Goal: Transaction & Acquisition: Purchase product/service

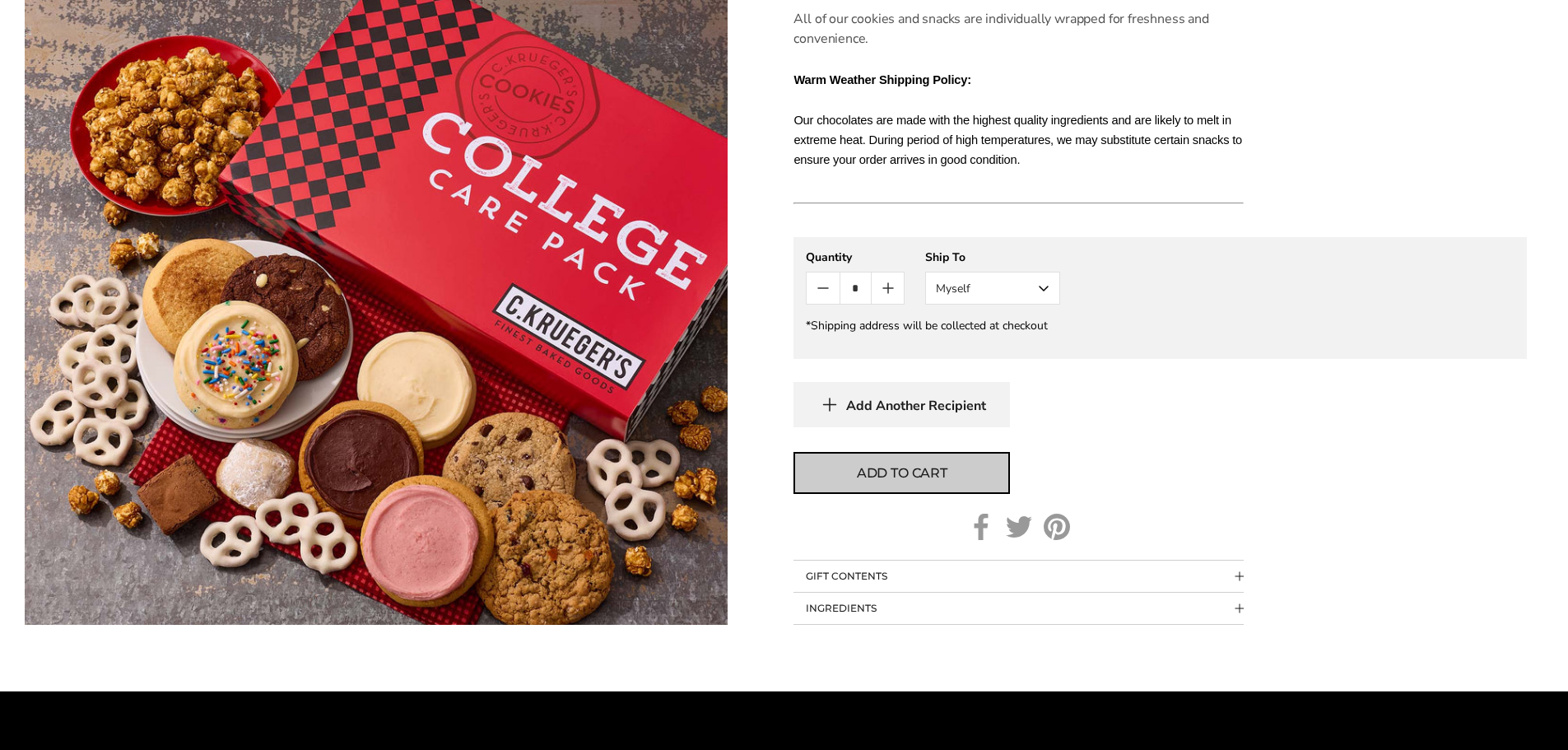
drag, startPoint x: 891, startPoint y: 406, endPoint x: 892, endPoint y: 482, distance: 76.0
click at [890, 480] on span "Add to cart" at bounding box center [902, 474] width 90 height 20
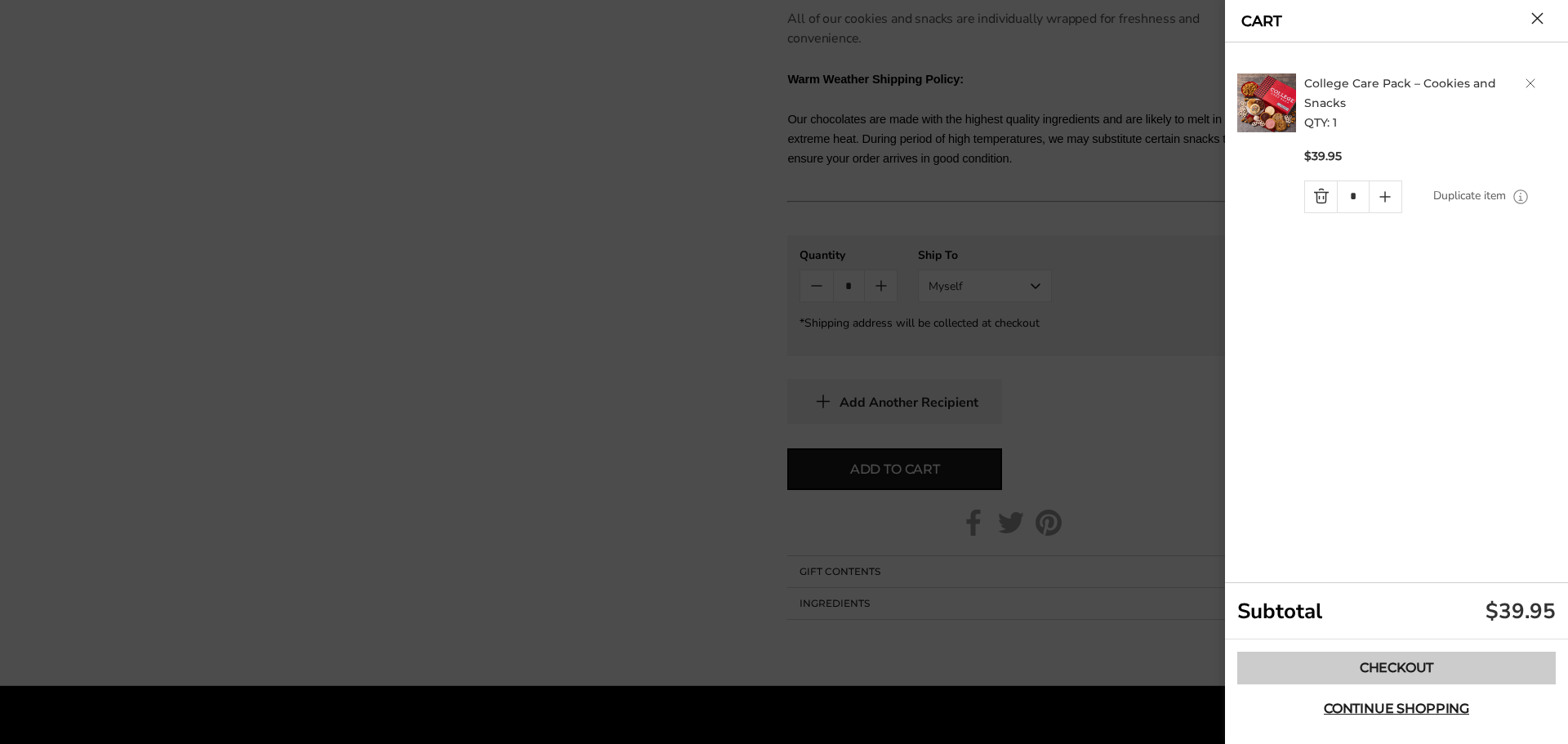
click at [1402, 673] on link "Checkout" at bounding box center [1396, 668] width 318 height 33
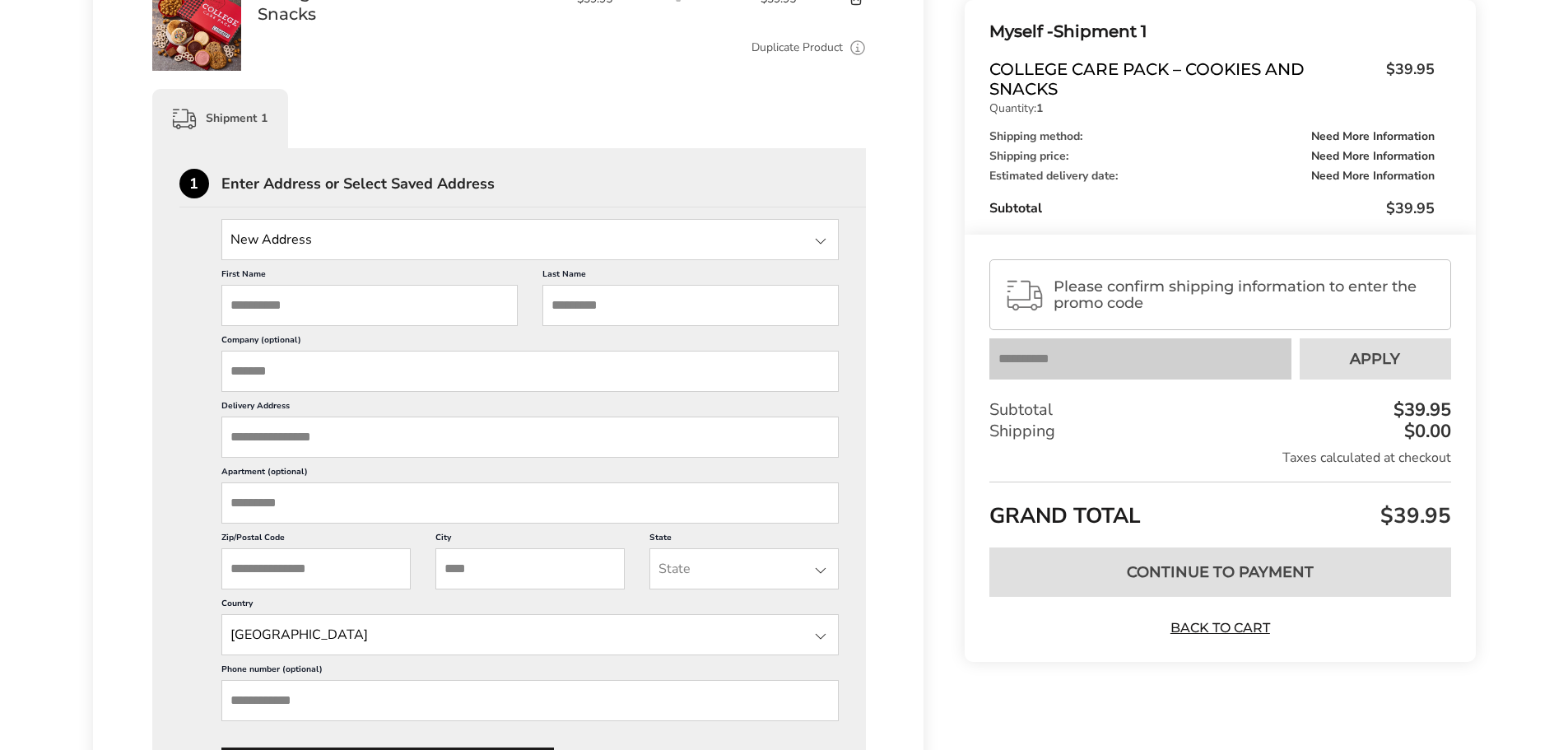
scroll to position [329, 0]
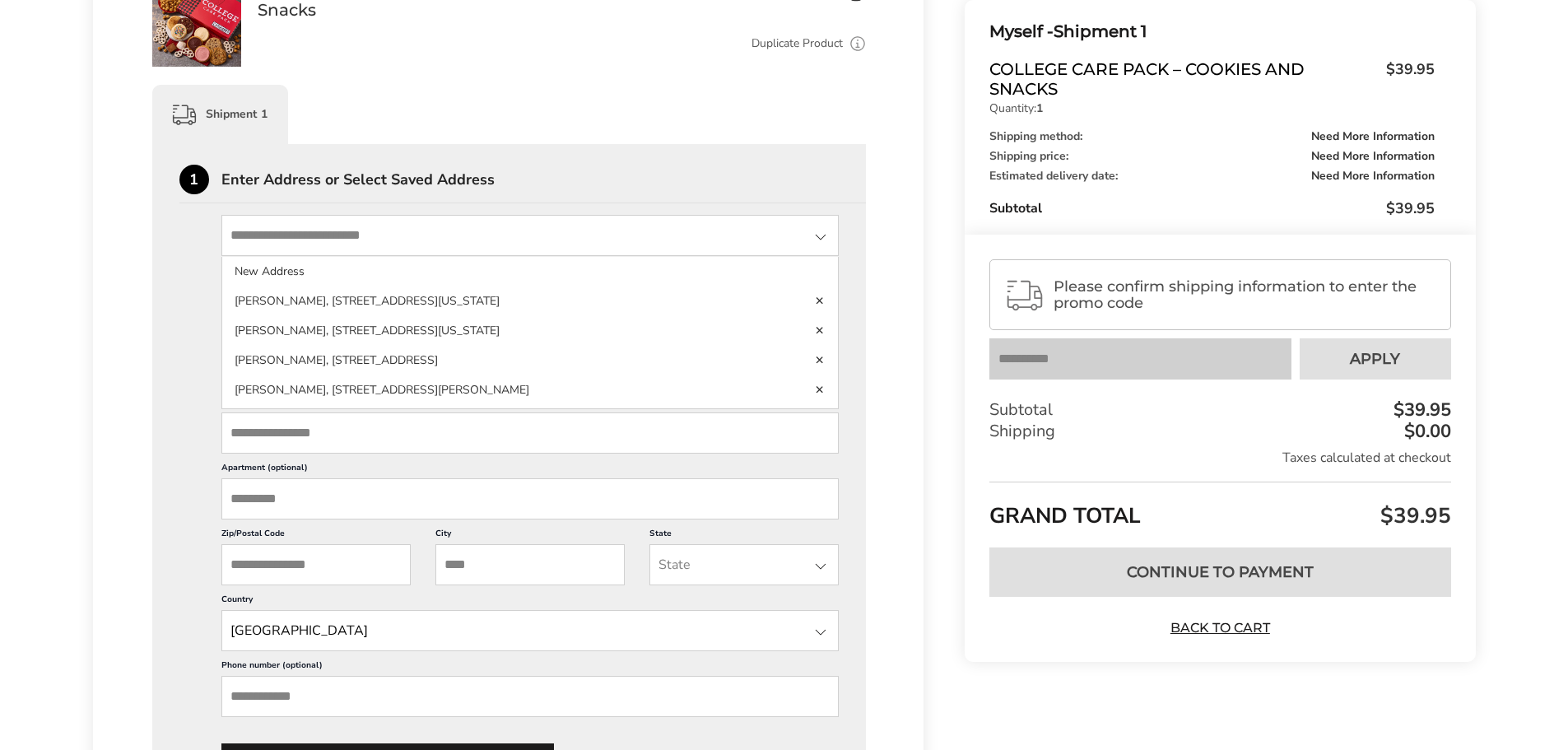
click at [361, 238] on input "State" at bounding box center [531, 235] width 618 height 41
click at [641, 171] on div "1 Enter Address or Select Saved Address" at bounding box center [523, 183] width 687 height 38
click at [407, 254] on input "State" at bounding box center [531, 235] width 618 height 41
drag, startPoint x: 527, startPoint y: 293, endPoint x: 531, endPoint y: 213, distance: 80.1
click at [511, 225] on div "New Address New Address Adisyn Graham, 2443 Sierra Nevada Rd, Mammoth Lakes, CA…" at bounding box center [531, 235] width 618 height 41
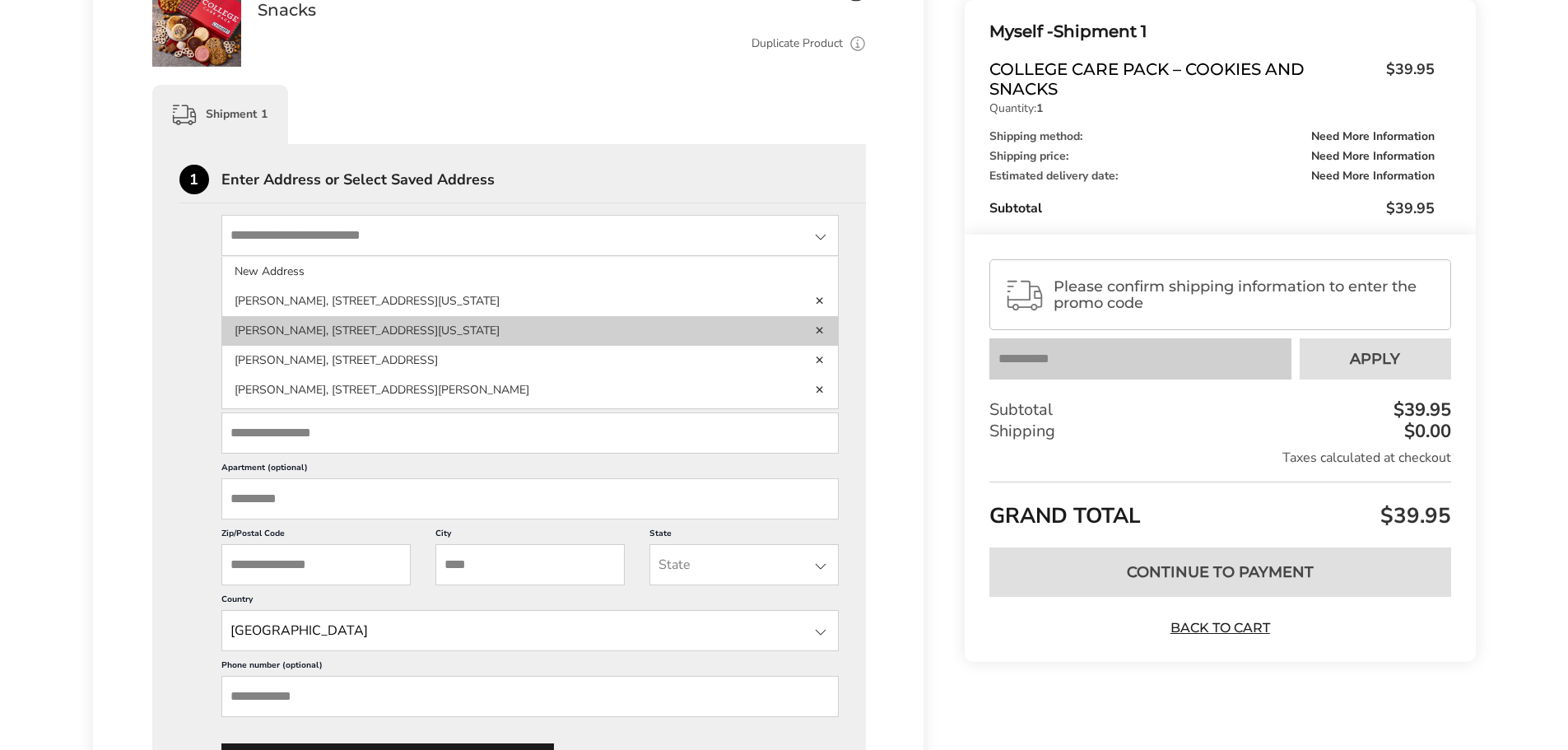
click at [382, 346] on li "Nicole Norris, 138 Persimmon Ct, Delaware, OH, 43015-3230, United States" at bounding box center [531, 361] width 617 height 29
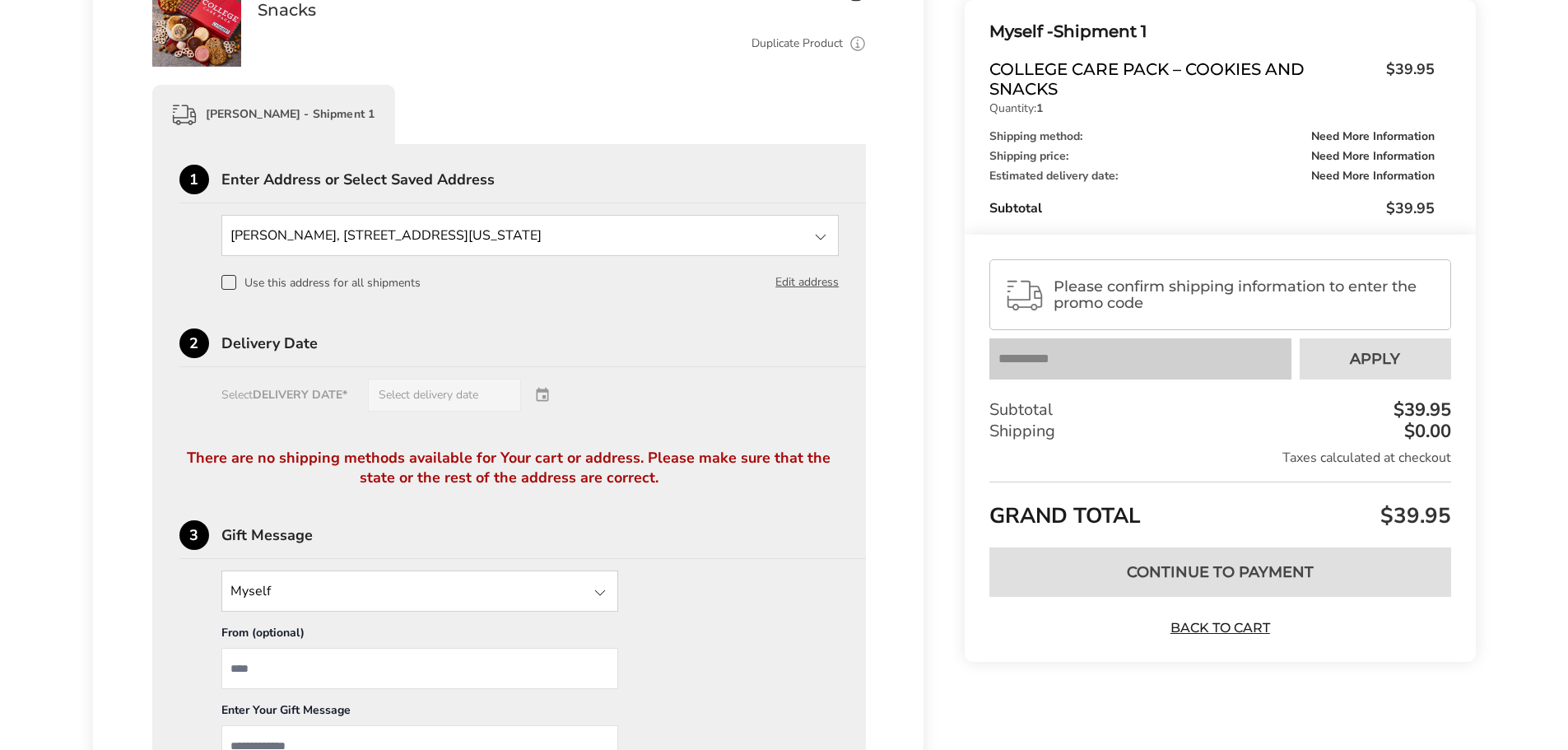
click at [393, 385] on div "Select DELIVERY DATE* Select delivery date" at bounding box center [509, 395] width 660 height 33
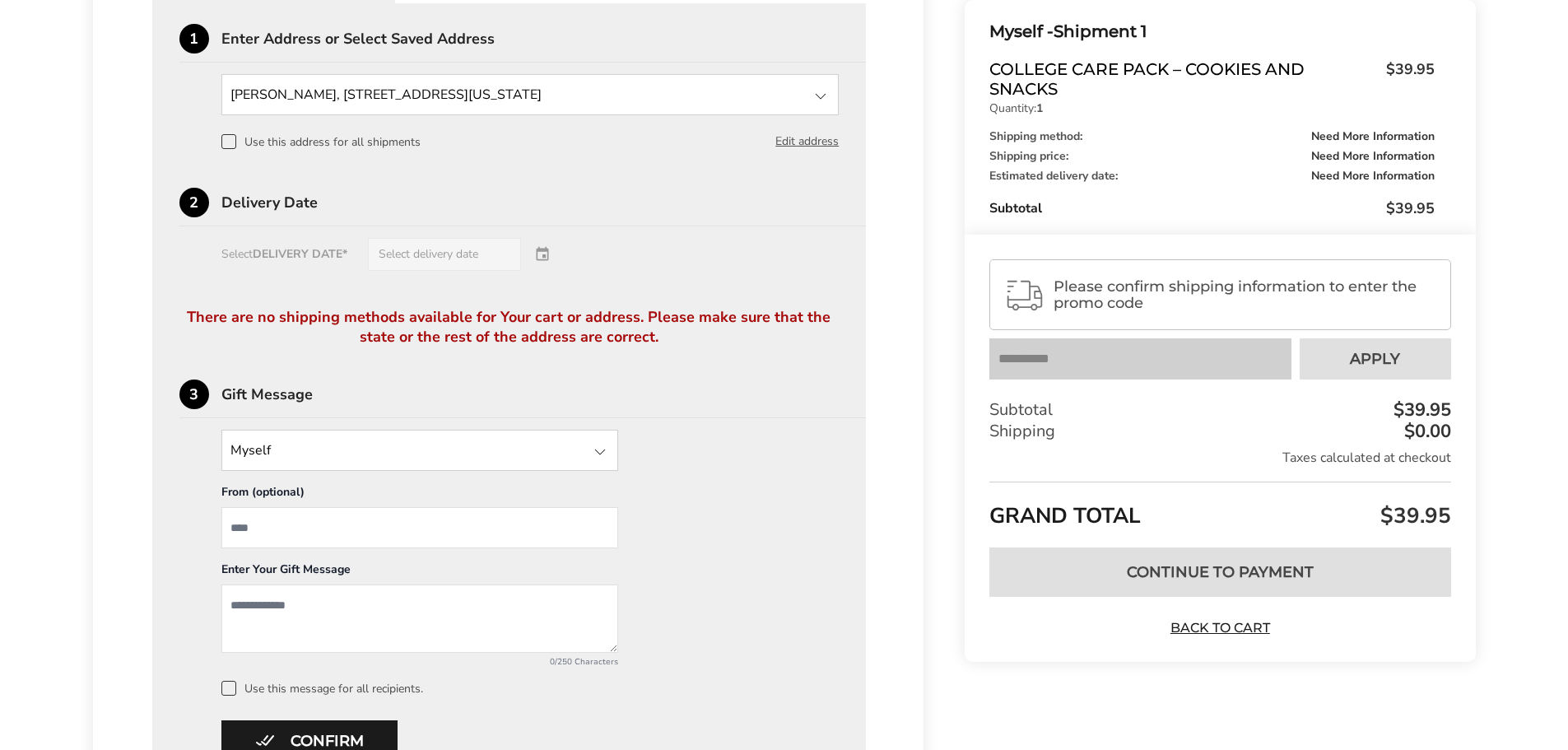
scroll to position [387, 0]
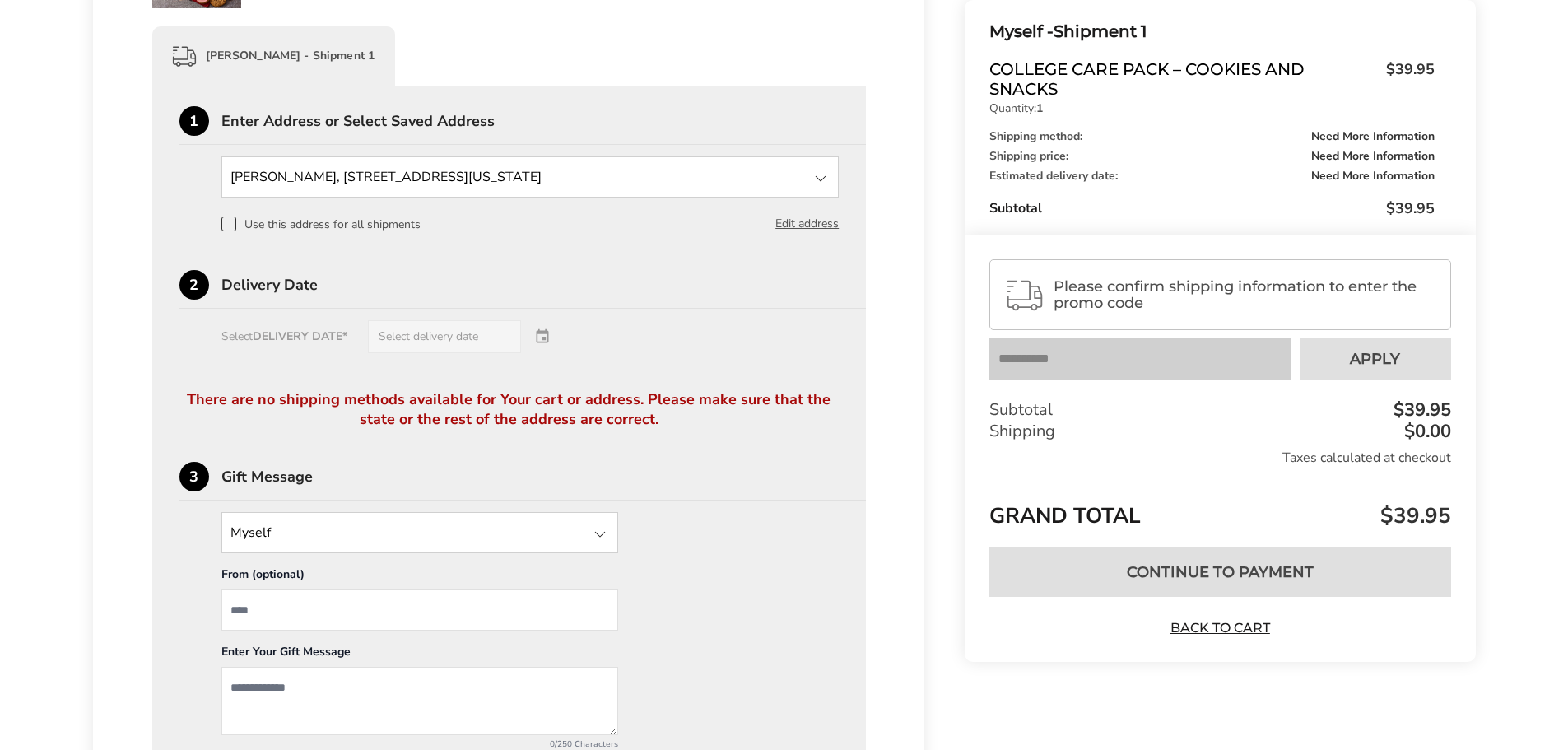
click at [825, 180] on div at bounding box center [821, 178] width 20 height 20
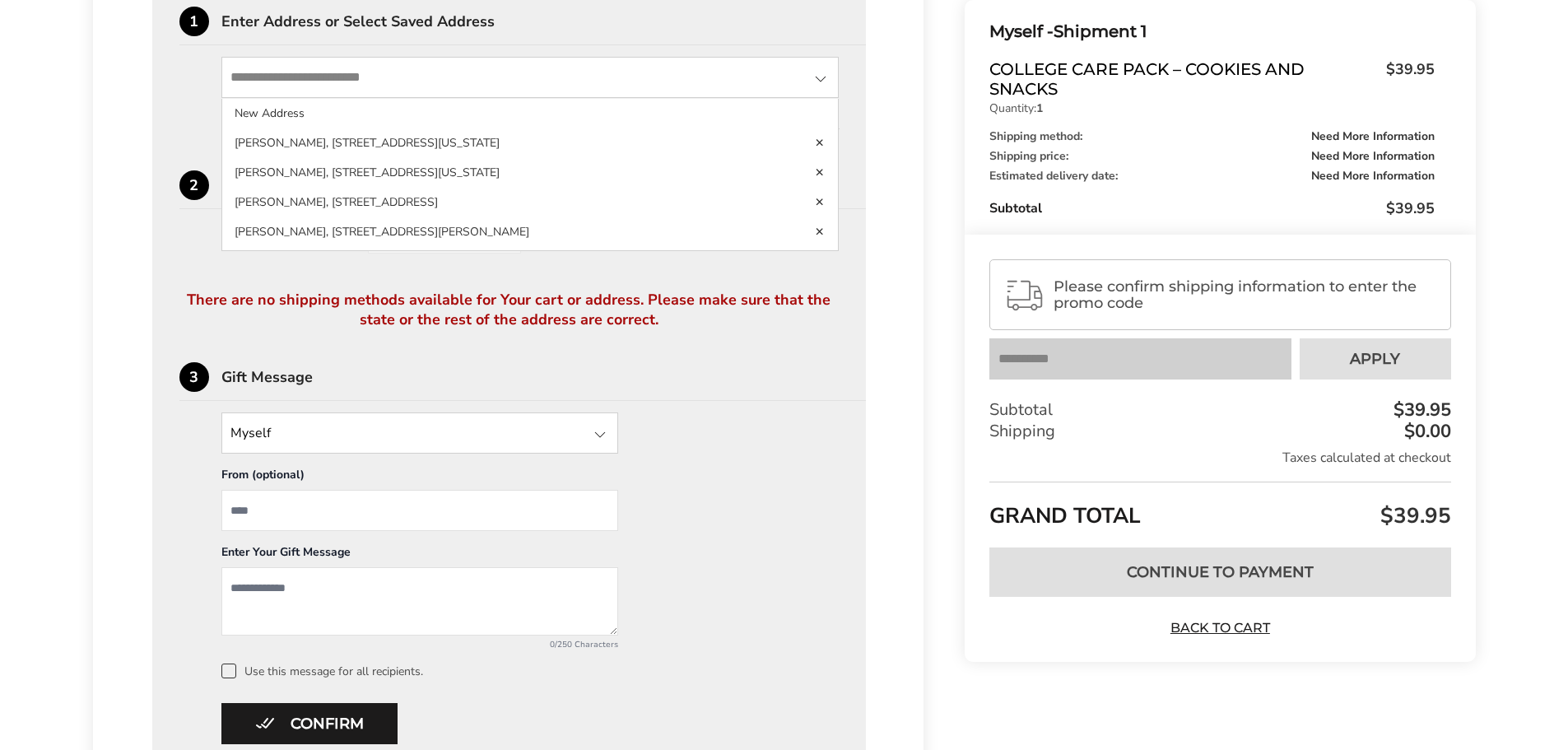
scroll to position [470, 0]
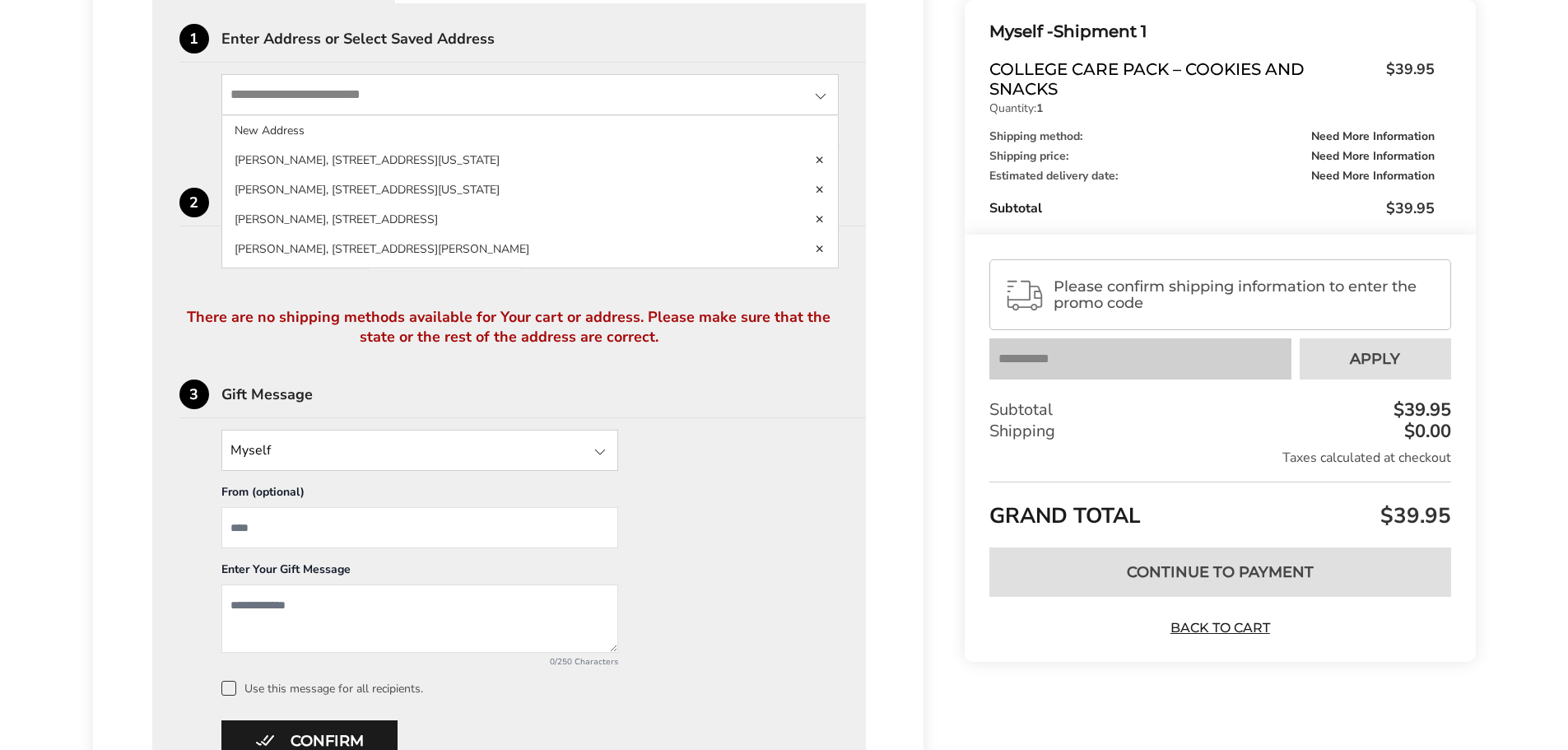
click at [772, 343] on div "There are no shipping methods available for Your cart or address. Please make s…" at bounding box center [509, 343] width 660 height 72
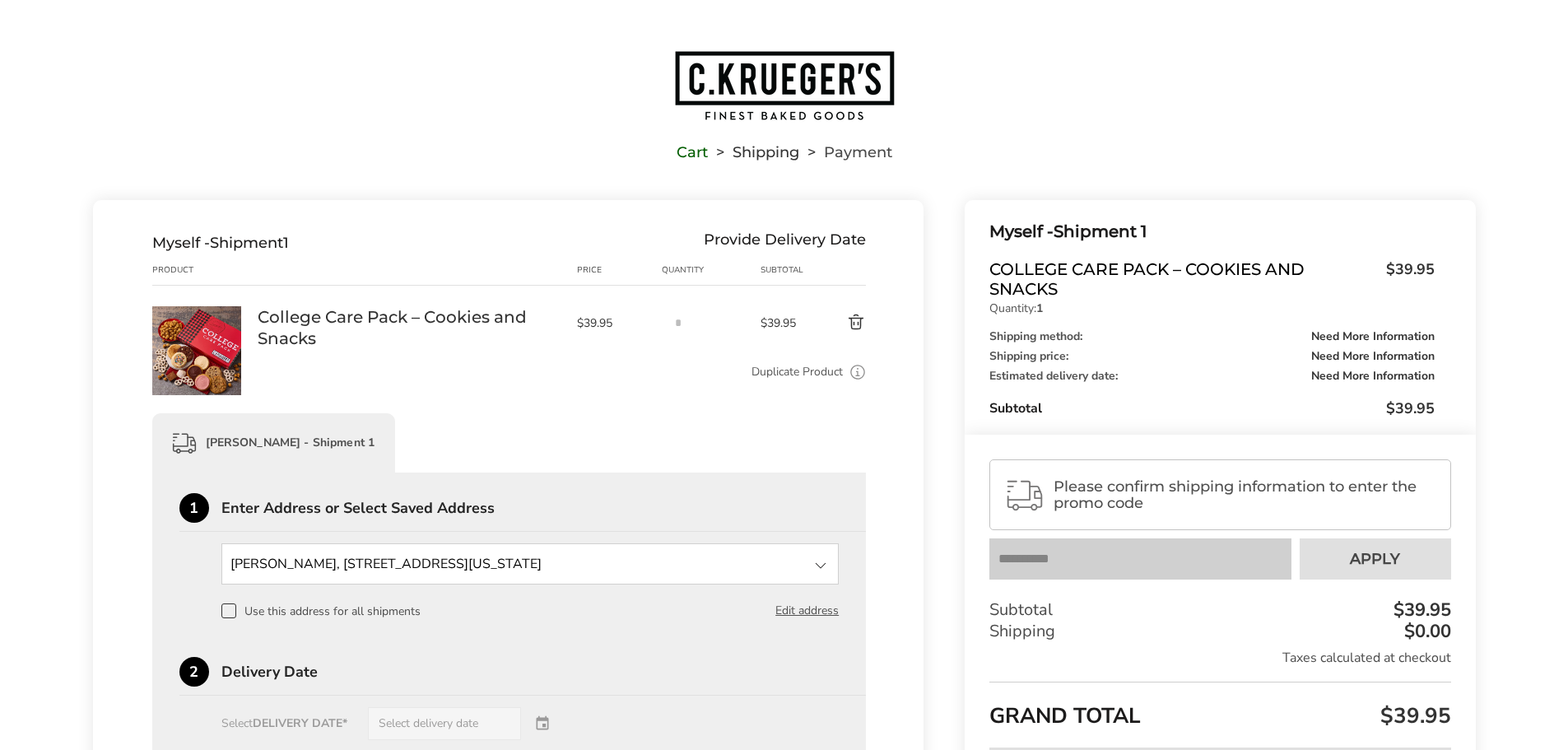
scroll to position [0, 0]
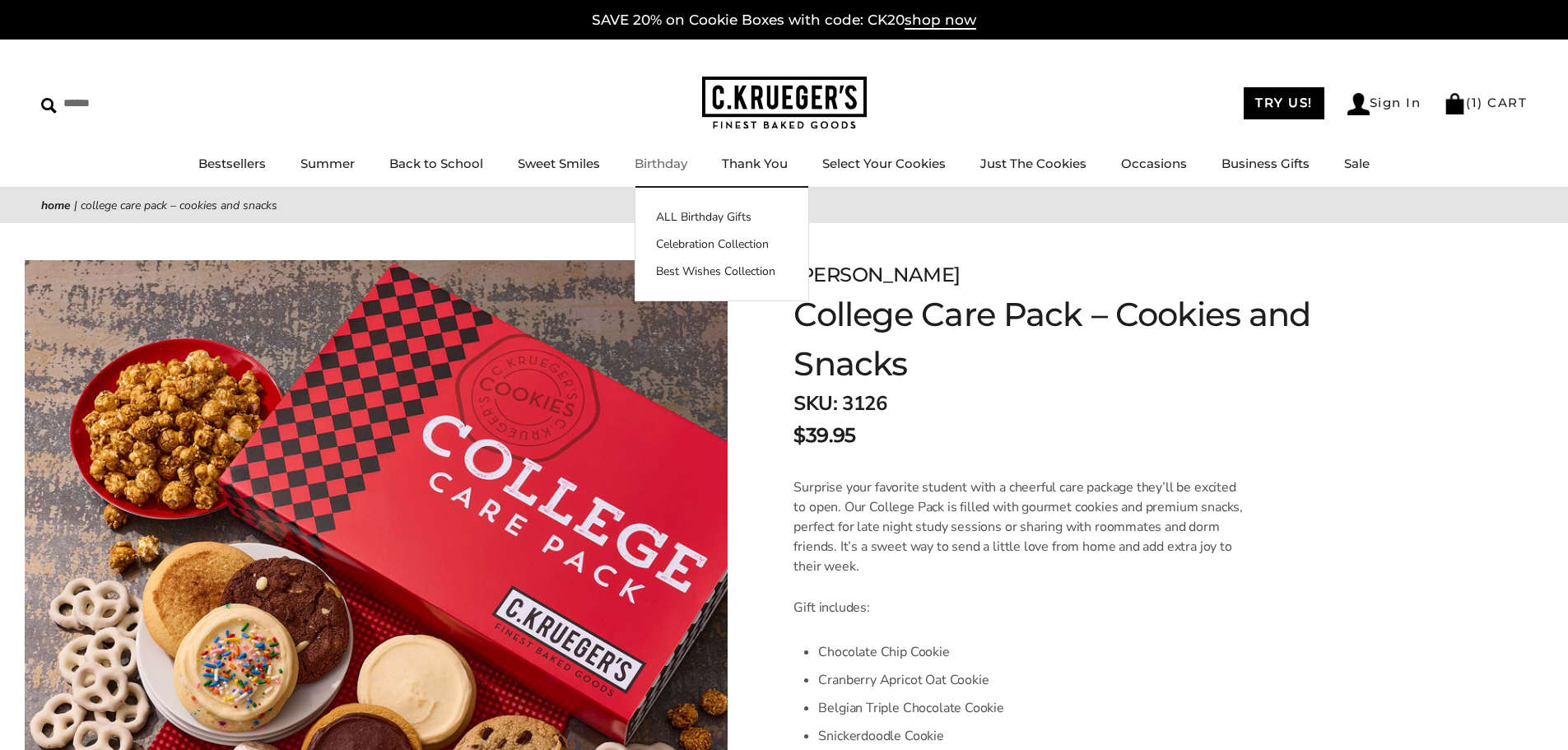
click at [680, 162] on link "Birthday" at bounding box center [661, 164] width 53 height 16
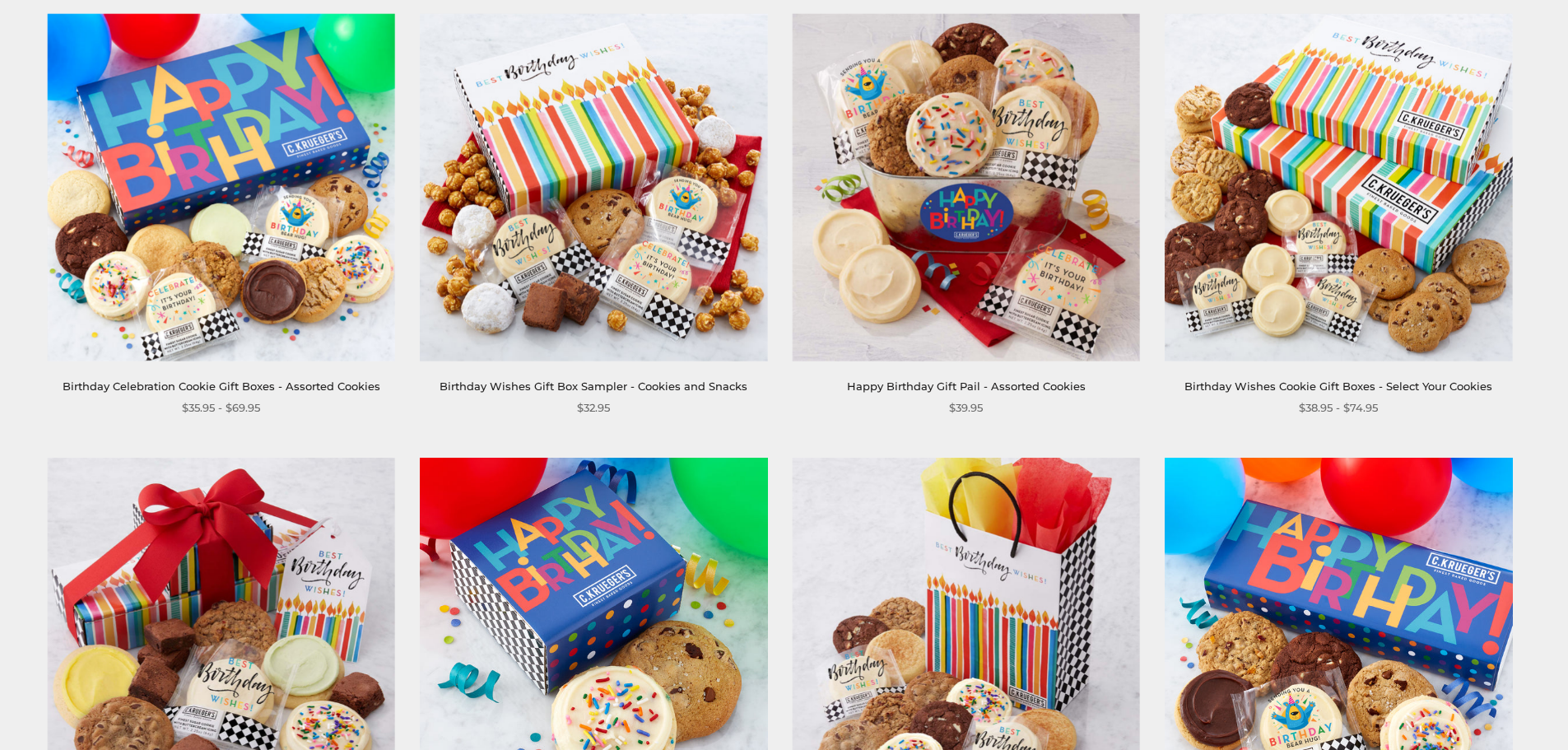
click at [184, 158] on img at bounding box center [222, 187] width 347 height 347
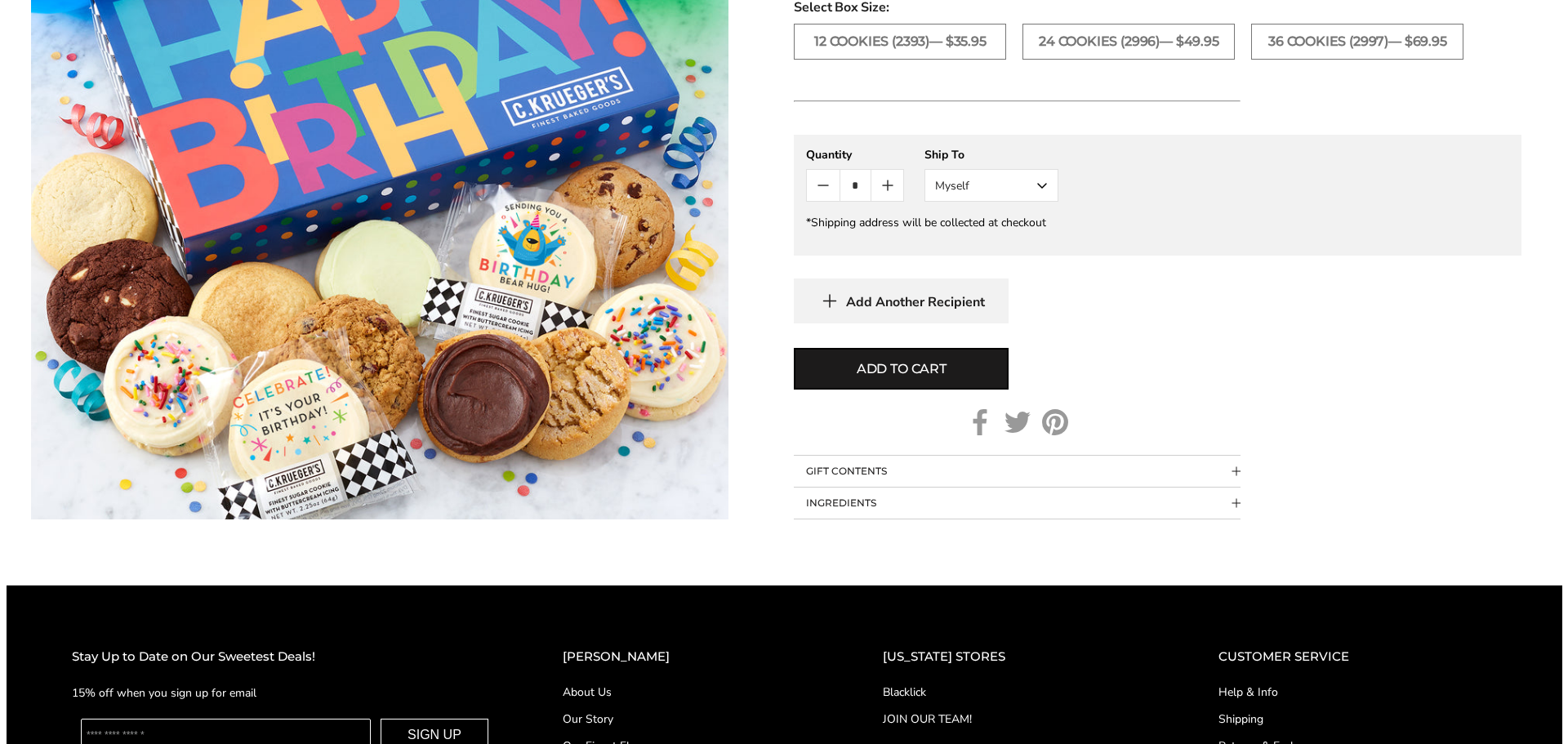
scroll to position [898, 0]
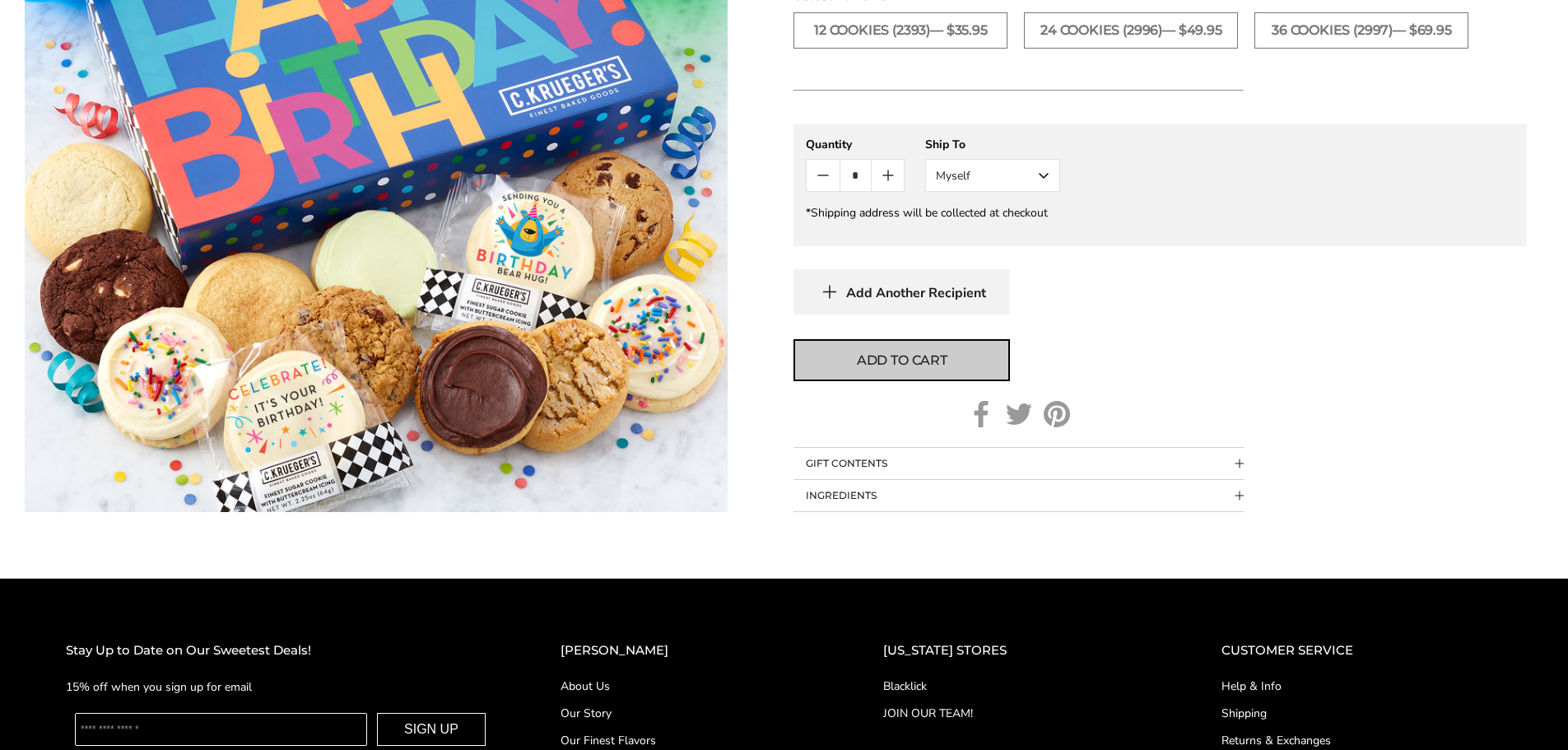
click at [925, 347] on button "Add to cart" at bounding box center [901, 360] width 217 height 42
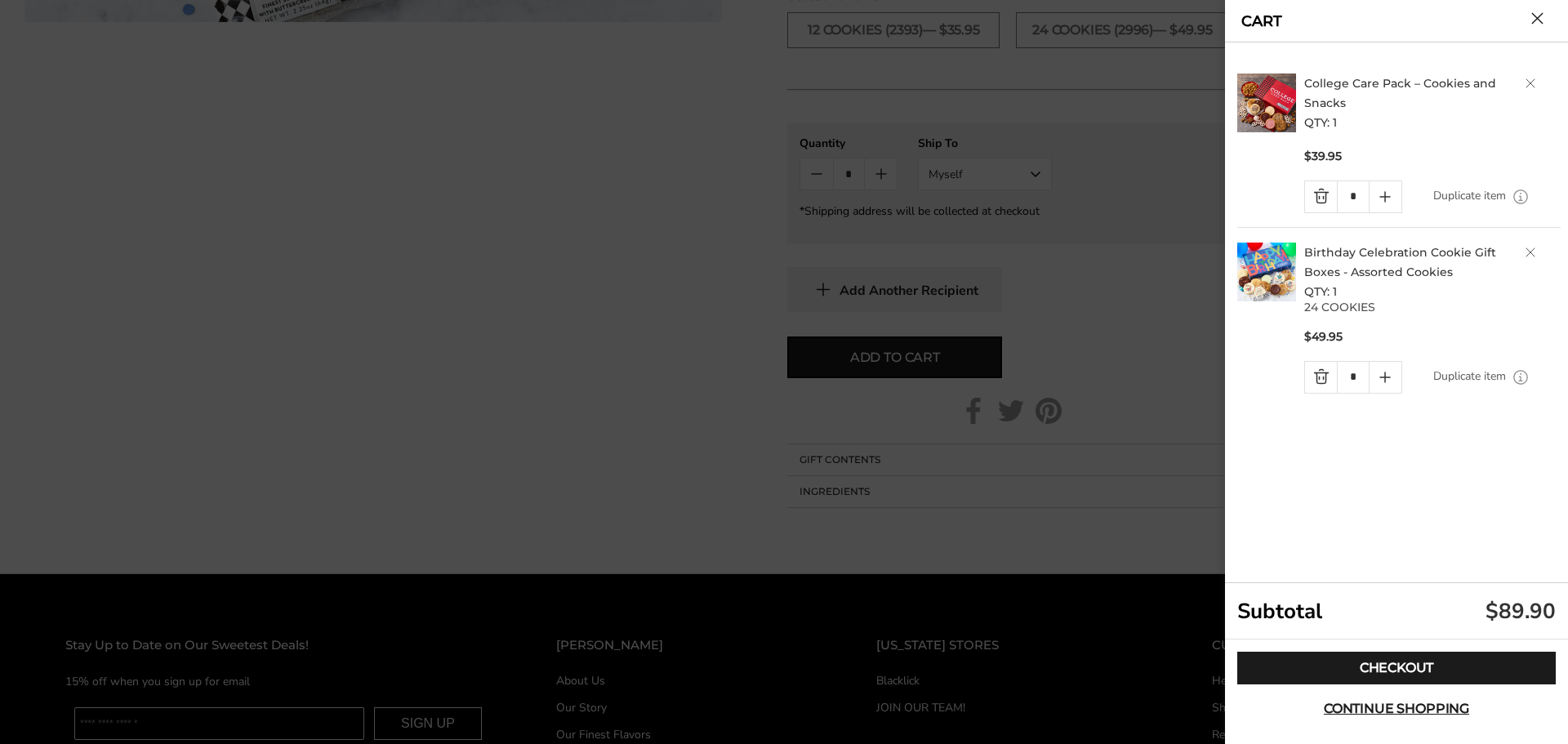
click at [1519, 84] on h2 "College Care Pack – Cookies and Snacks QTY: 1" at bounding box center [1433, 103] width 257 height 58
click at [1528, 81] on link "Delete product" at bounding box center [1530, 84] width 10 height 10
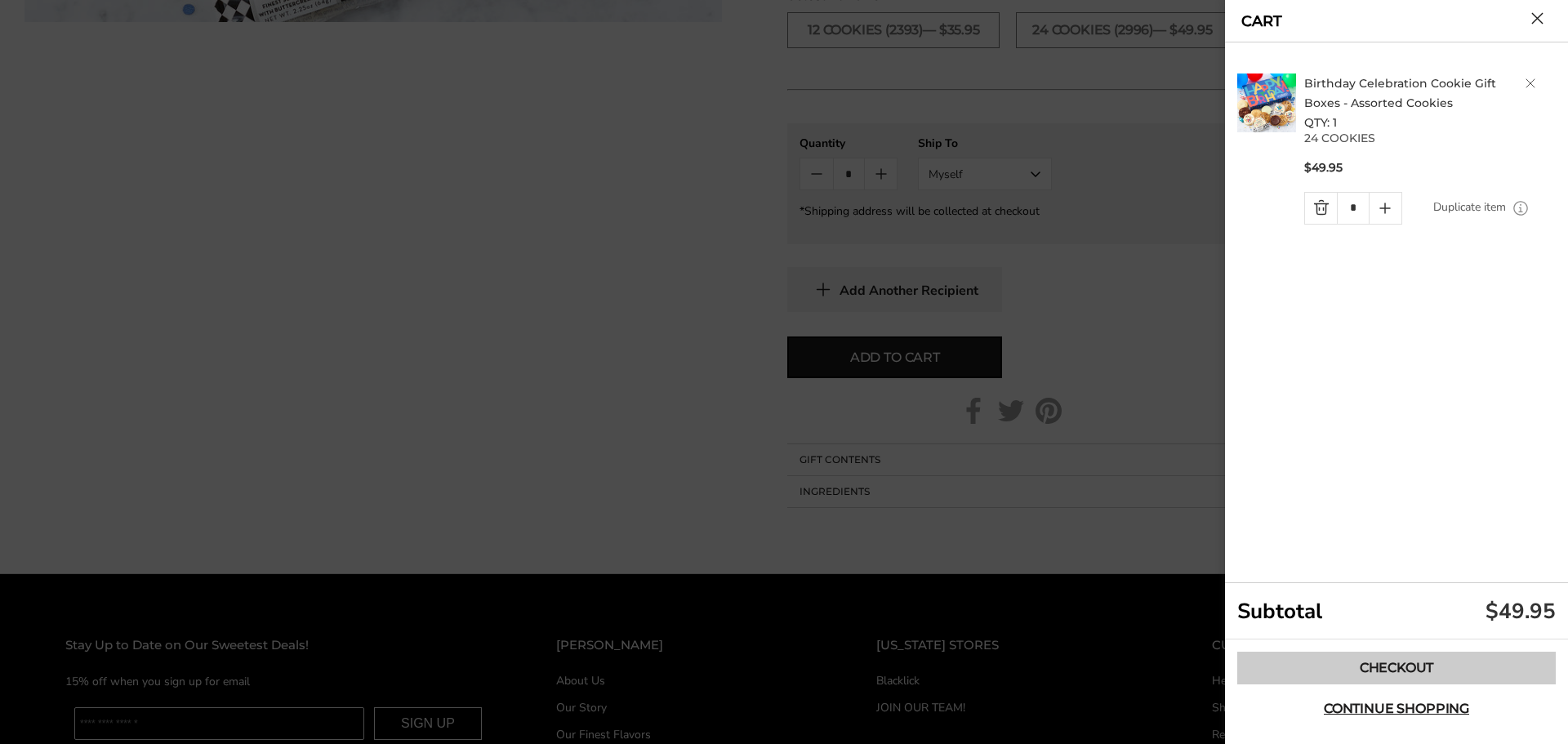
click at [1374, 666] on link "Checkout" at bounding box center [1396, 668] width 318 height 33
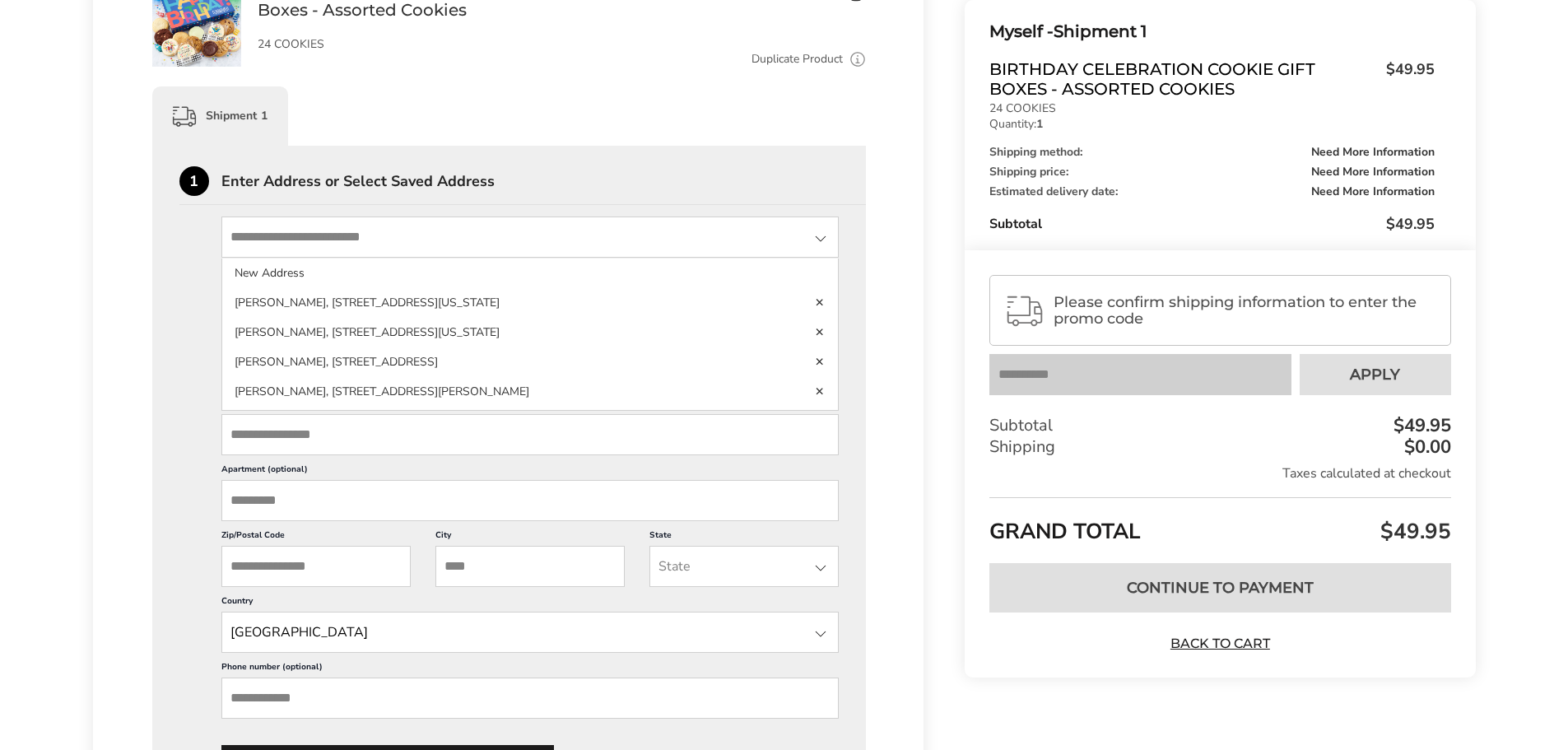
click at [289, 252] on input "State" at bounding box center [531, 237] width 618 height 41
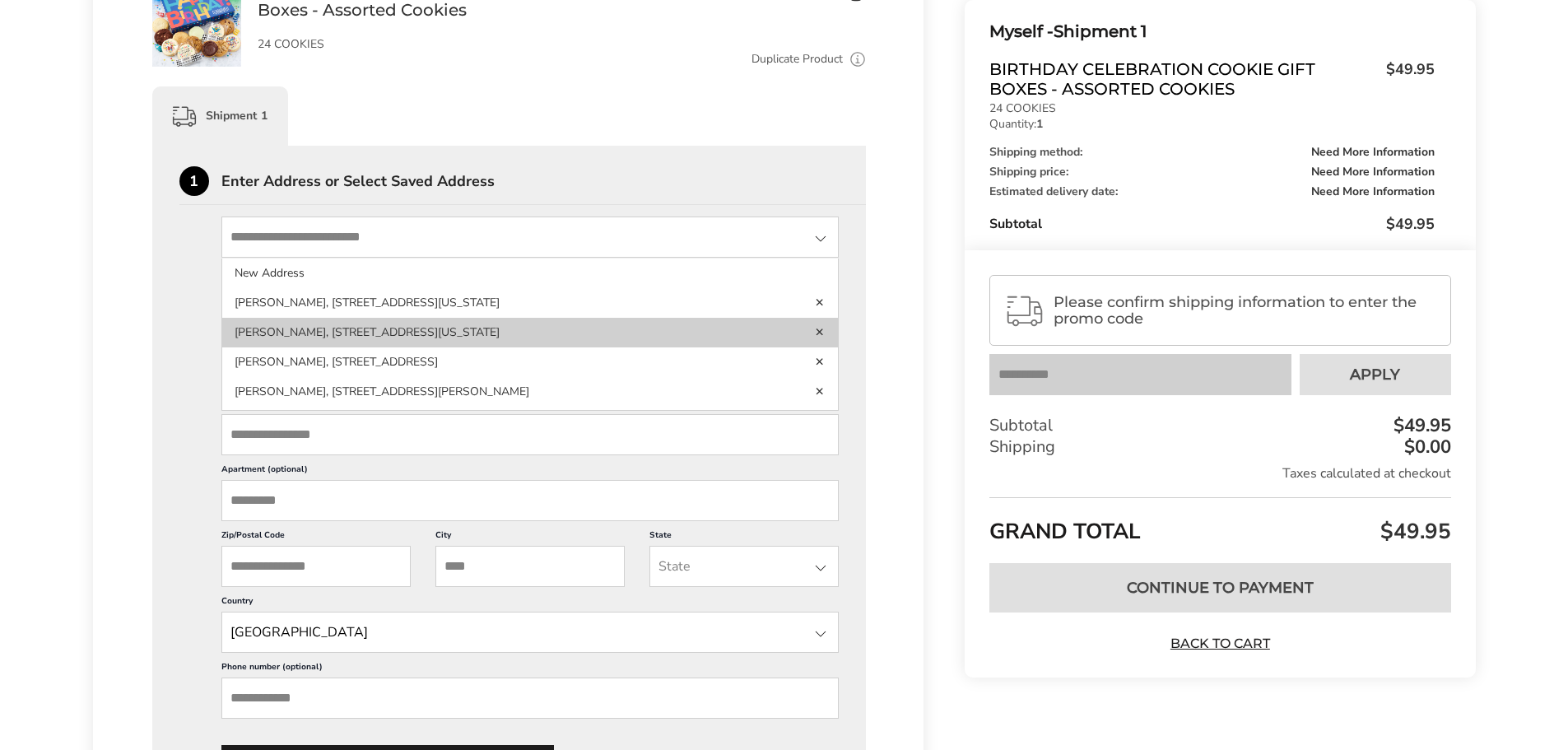
click at [250, 347] on li "Nicole Norris, 138 Persimmon Ct, Delaware, OH, 43015-3230, United States" at bounding box center [531, 362] width 617 height 29
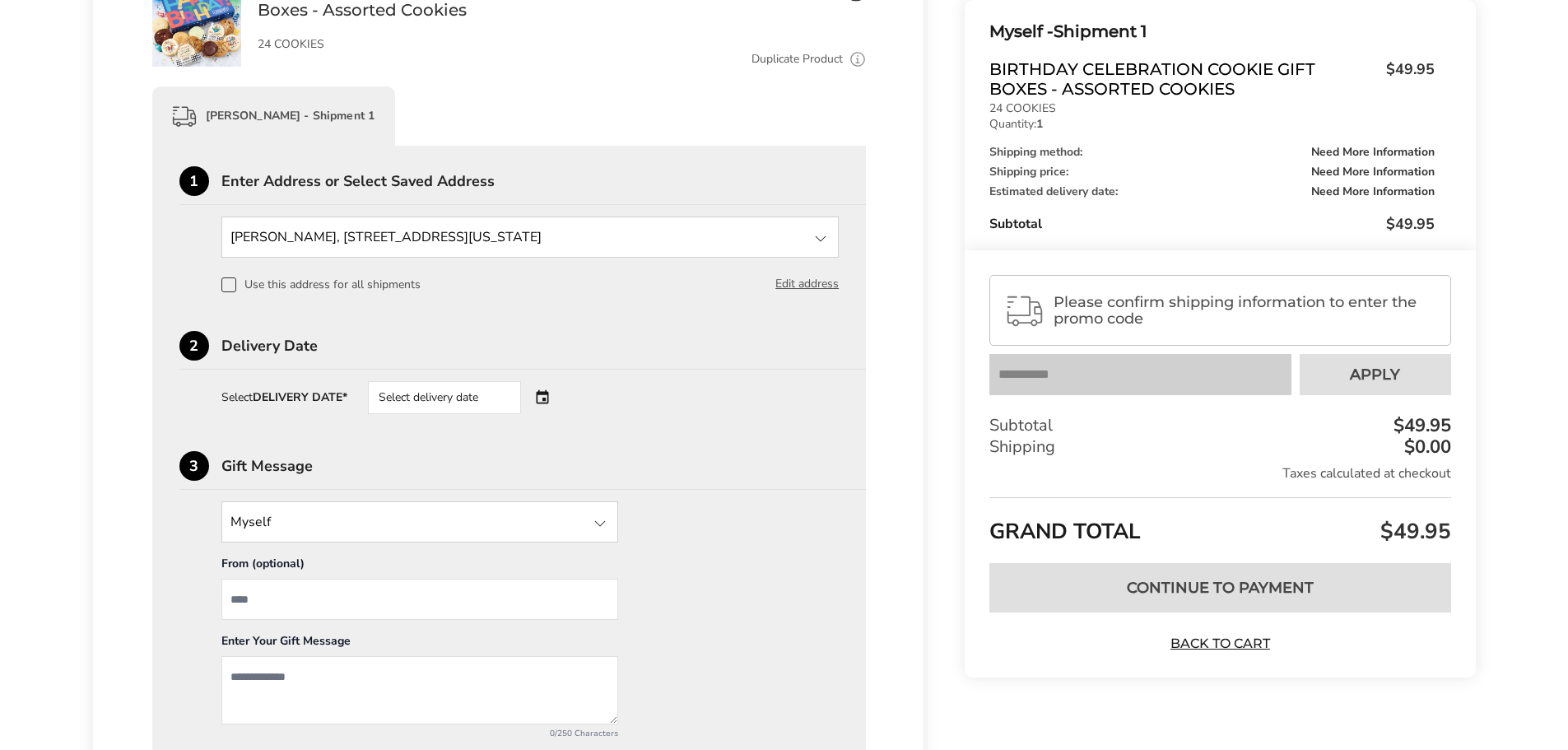
click at [446, 397] on div "Select delivery date" at bounding box center [444, 398] width 153 height 33
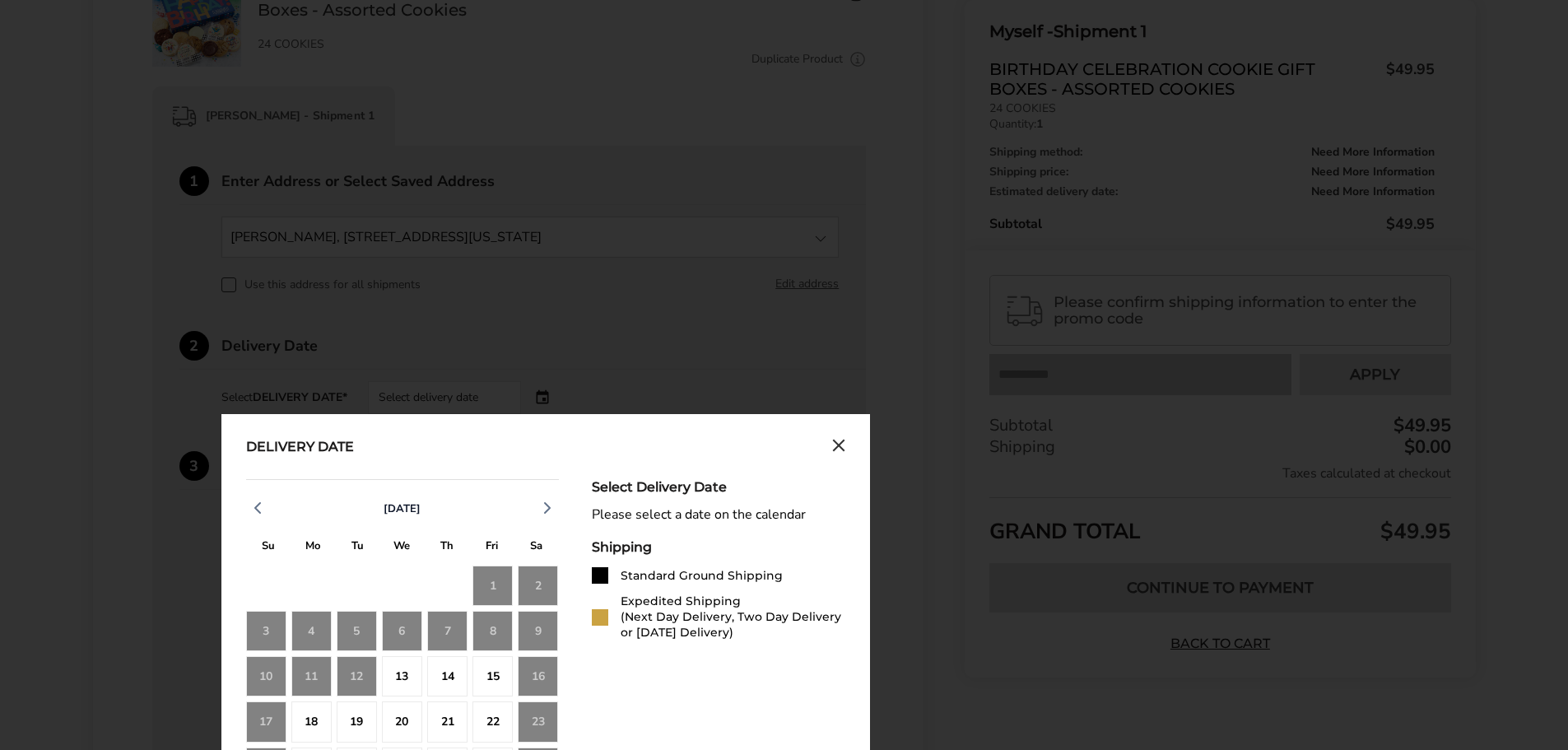
click at [838, 443] on icon "Close calendar" at bounding box center [838, 445] width 13 height 14
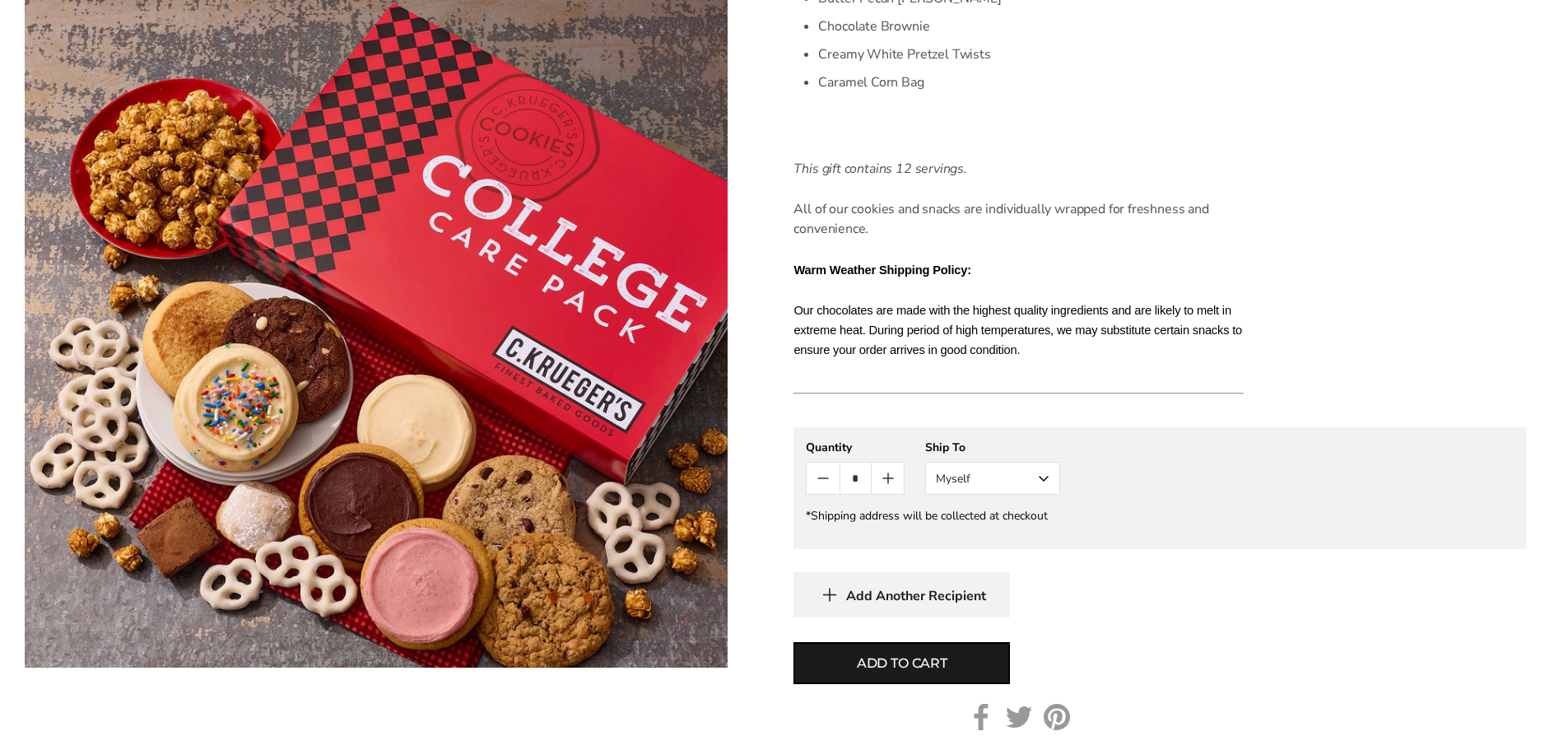
scroll to position [987, 0]
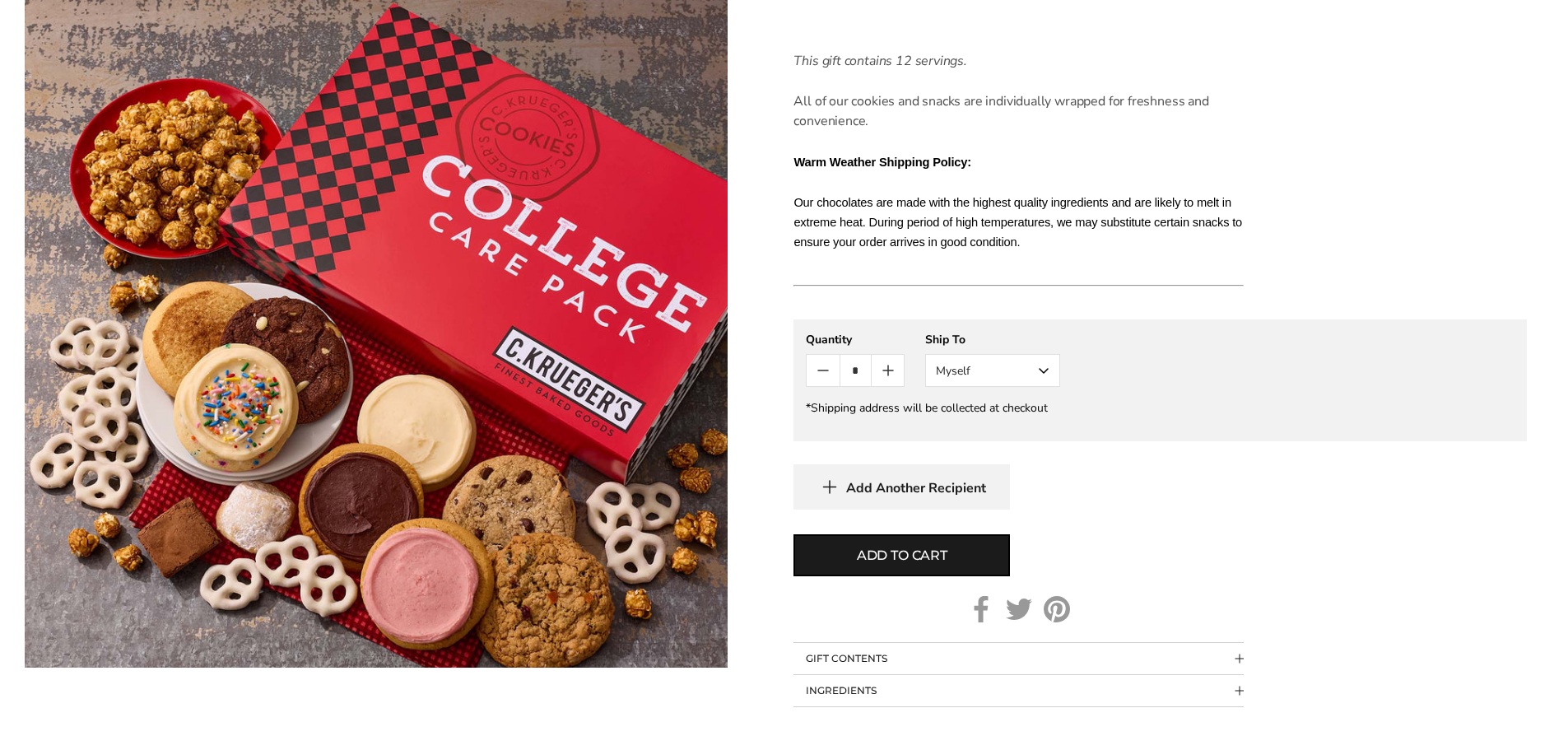
click at [1084, 240] on p "Our chocolates are made with the highest quality ingredients and are likely to …" at bounding box center [1018, 222] width 450 height 59
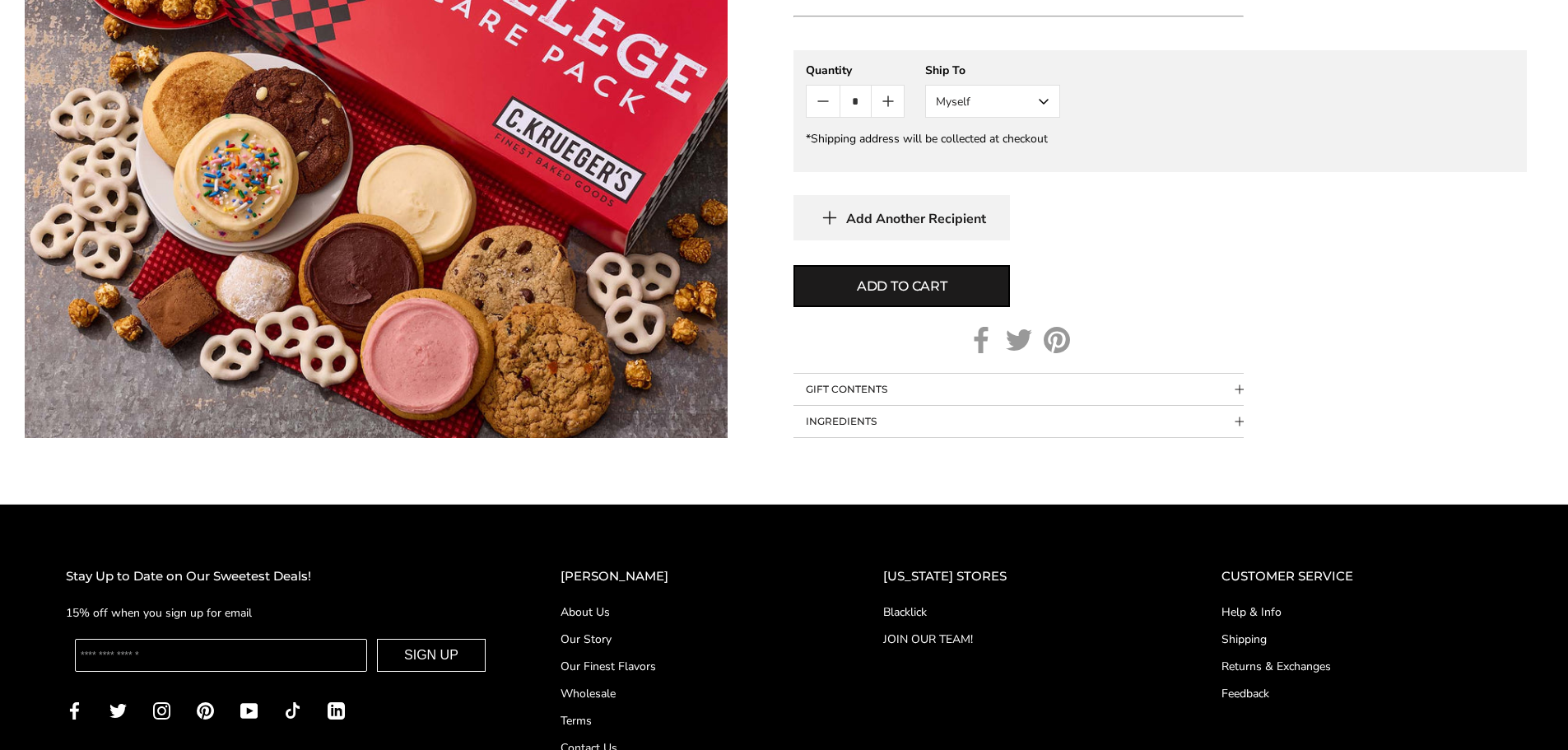
scroll to position [1317, 0]
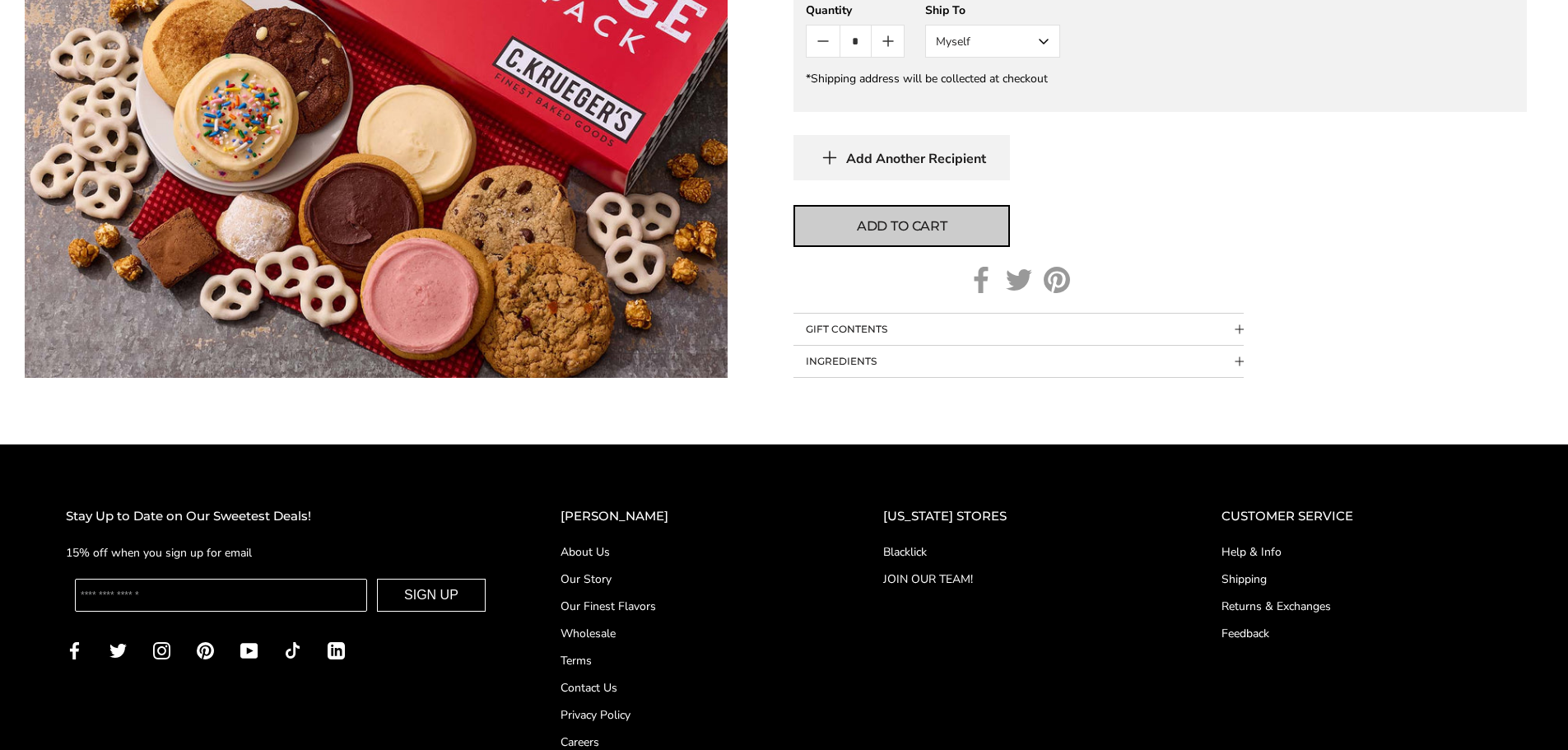
click at [864, 224] on span "Add to cart" at bounding box center [902, 226] width 90 height 20
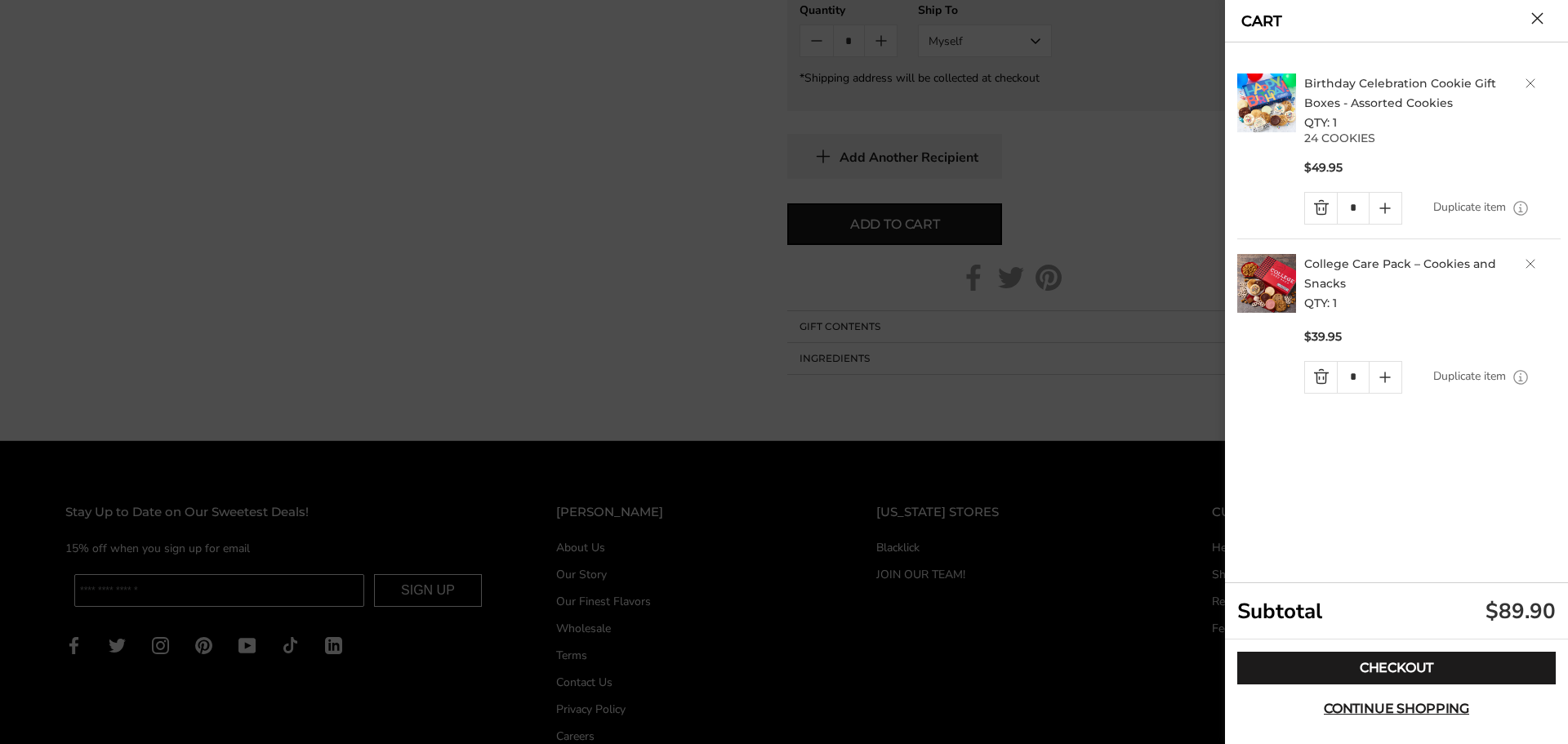
click at [1526, 81] on link "Delete product" at bounding box center [1530, 84] width 10 height 10
click at [1070, 194] on div at bounding box center [784, 372] width 1568 height 744
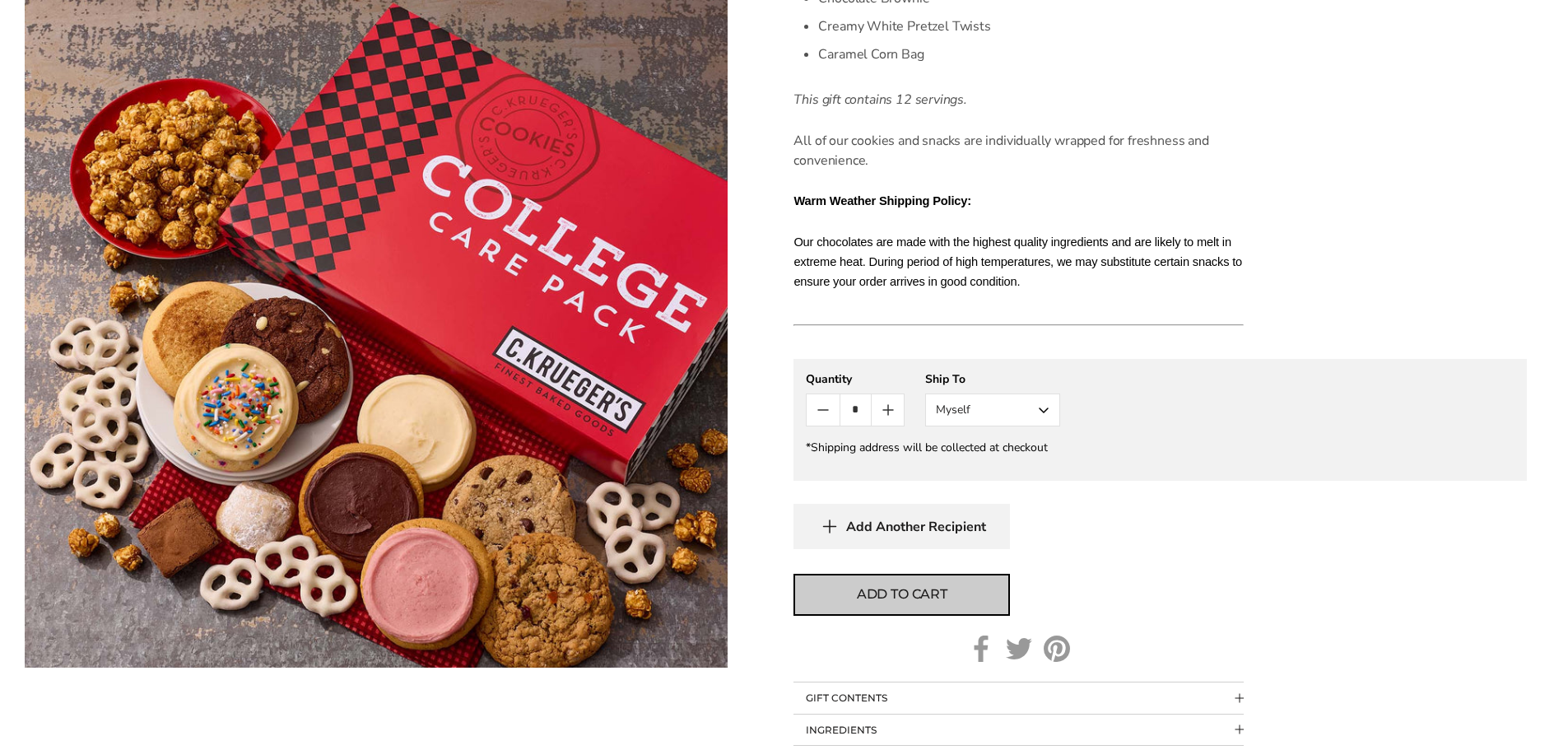
click at [903, 605] on button "Add to cart" at bounding box center [901, 594] width 217 height 42
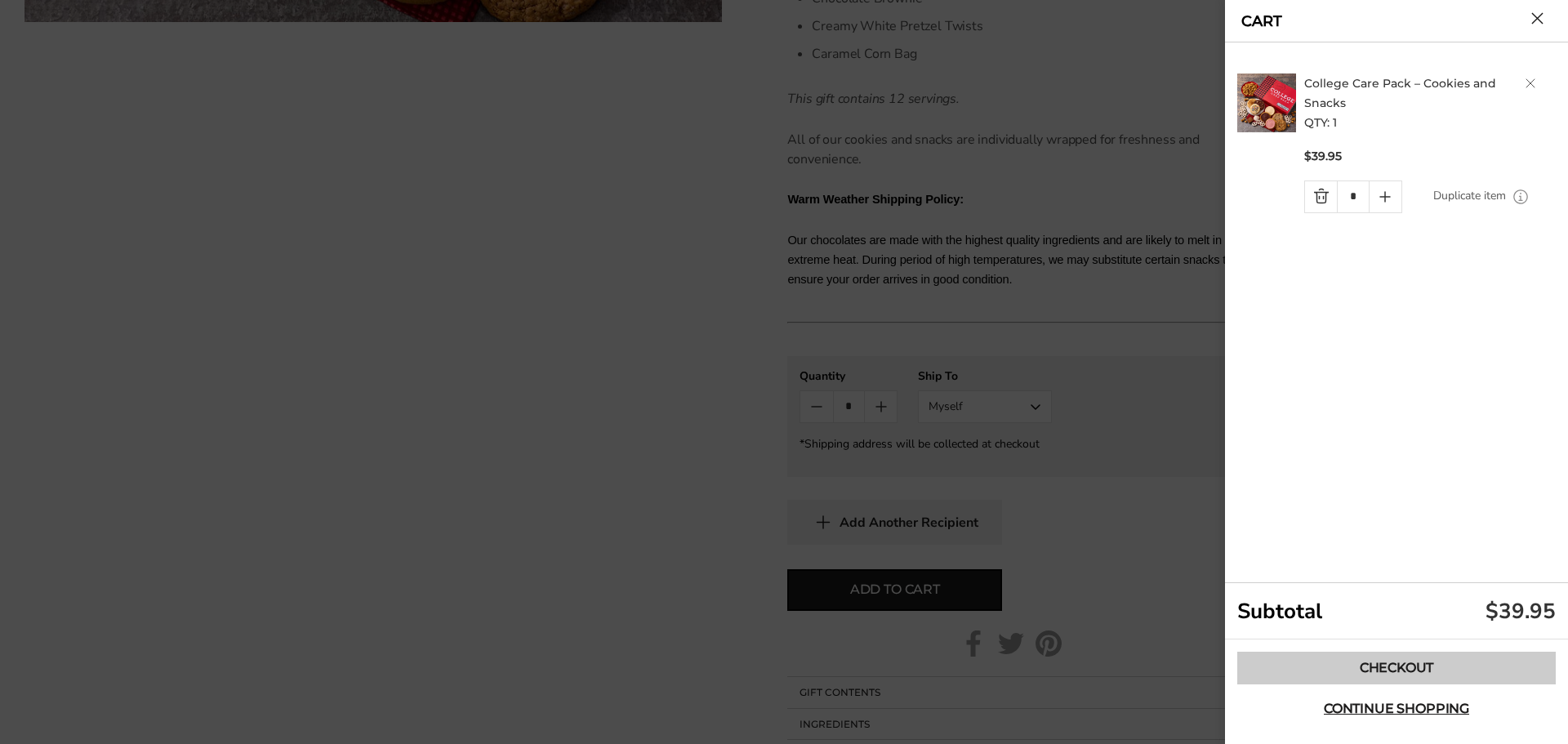
click at [1380, 661] on link "Checkout" at bounding box center [1396, 668] width 318 height 33
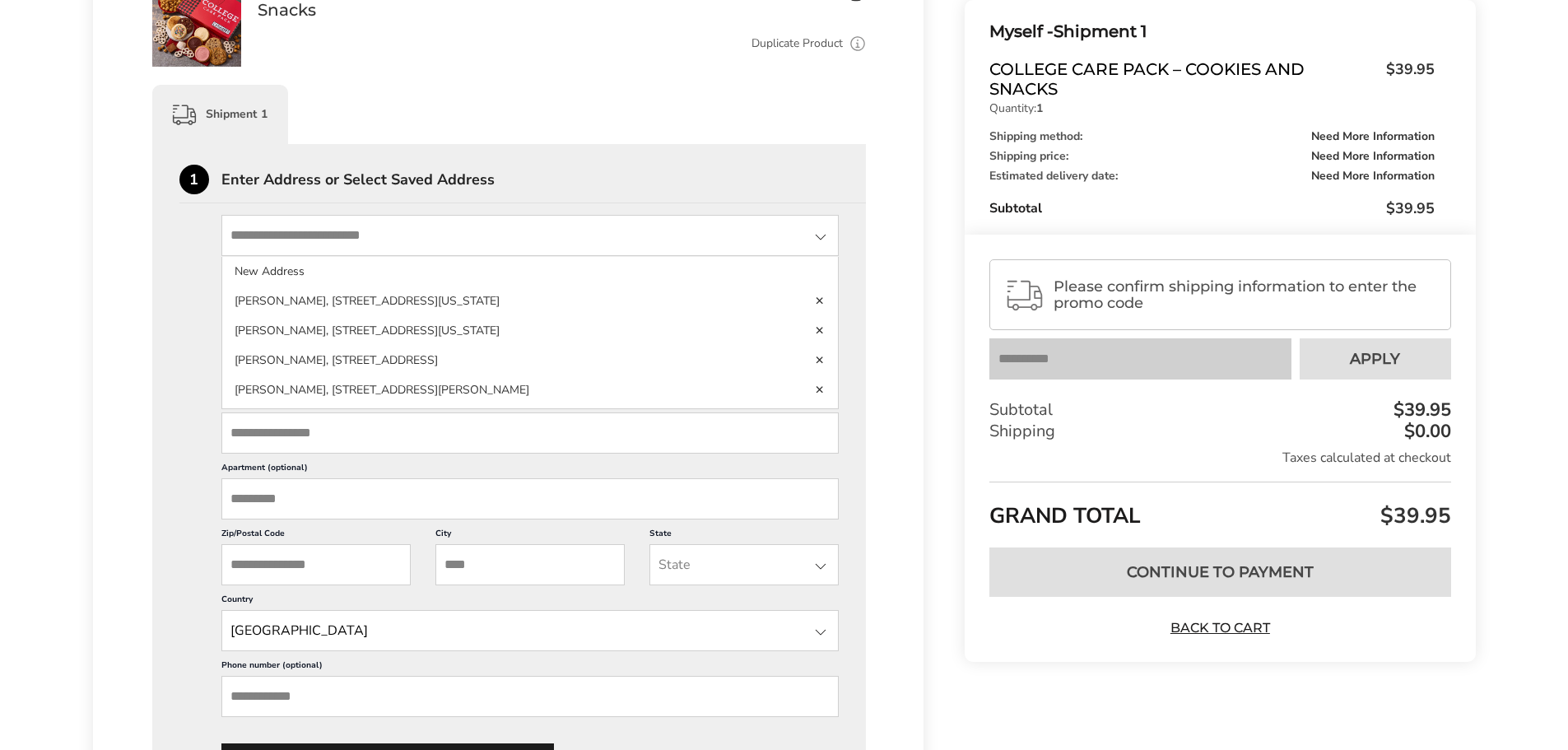
click at [308, 233] on input "State" at bounding box center [531, 235] width 618 height 41
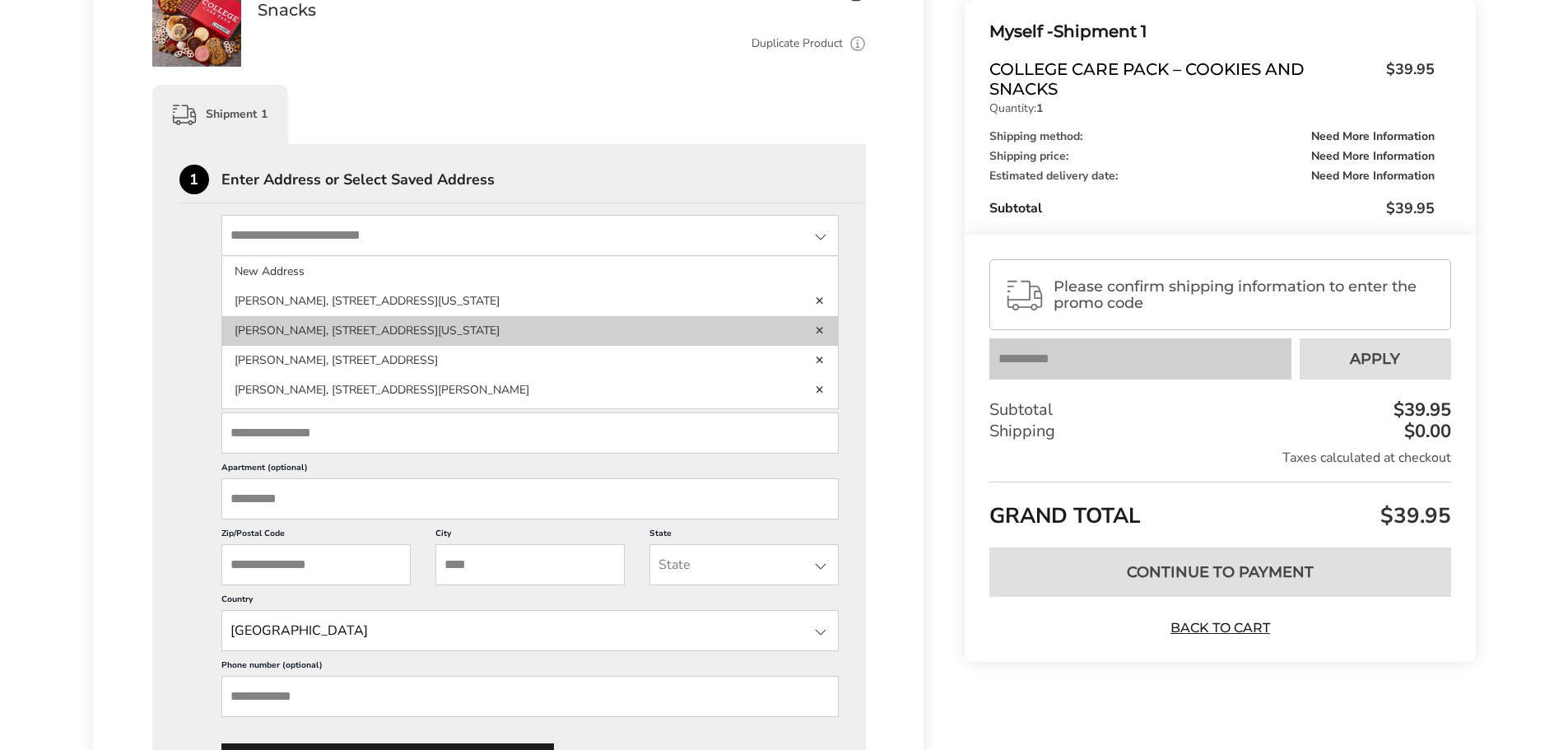
click at [238, 346] on li "Nicole Norris, 138 Persimmon Ct, Delaware, OH, 43015-3230, United States" at bounding box center [531, 361] width 617 height 29
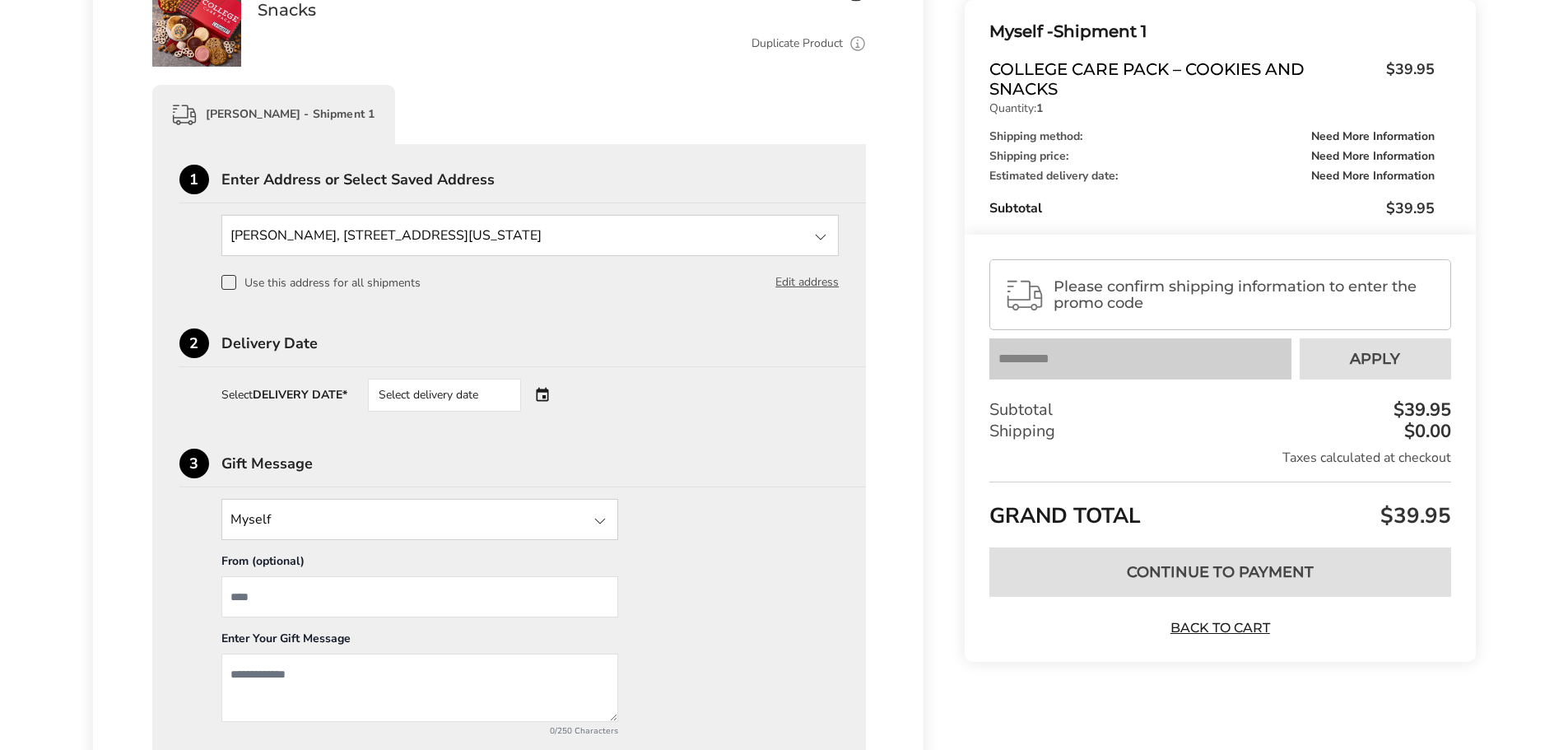
click at [546, 326] on div "1 Enter Address or Select Saved Address Nicole Norris, 138 Persimmon Ct, Delawa…" at bounding box center [509, 465] width 660 height 600
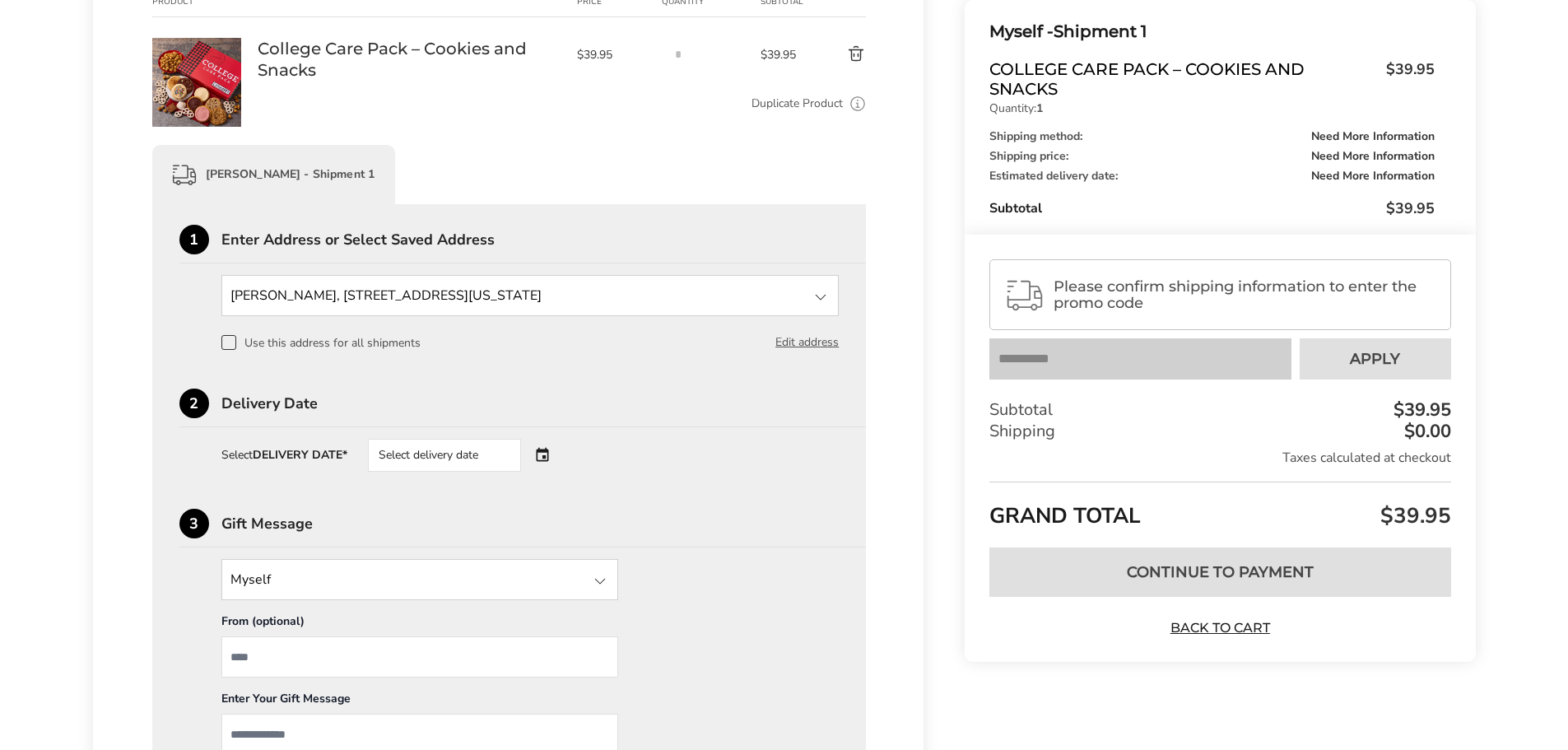
scroll to position [563, 0]
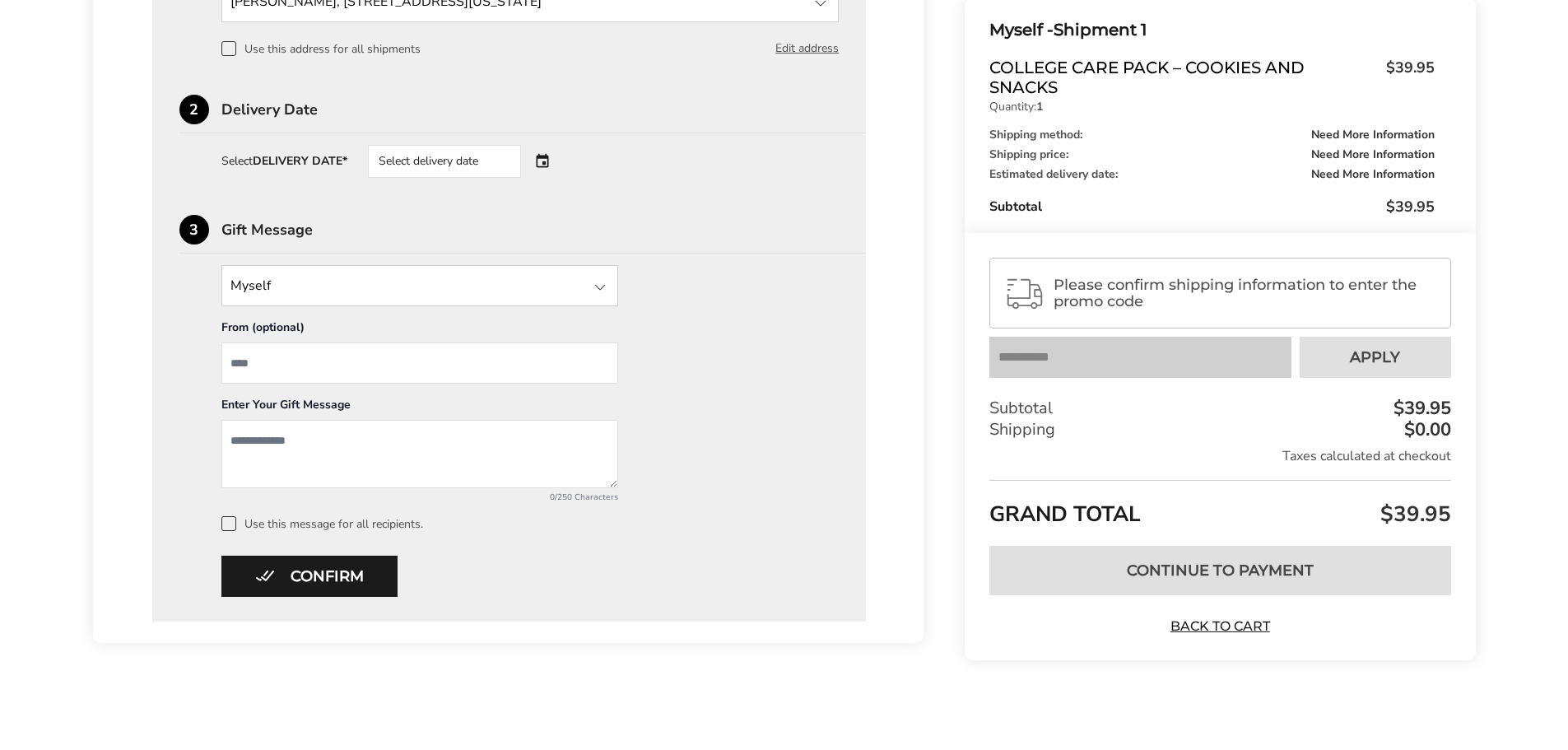
click at [430, 154] on div "Select delivery date" at bounding box center [444, 162] width 153 height 33
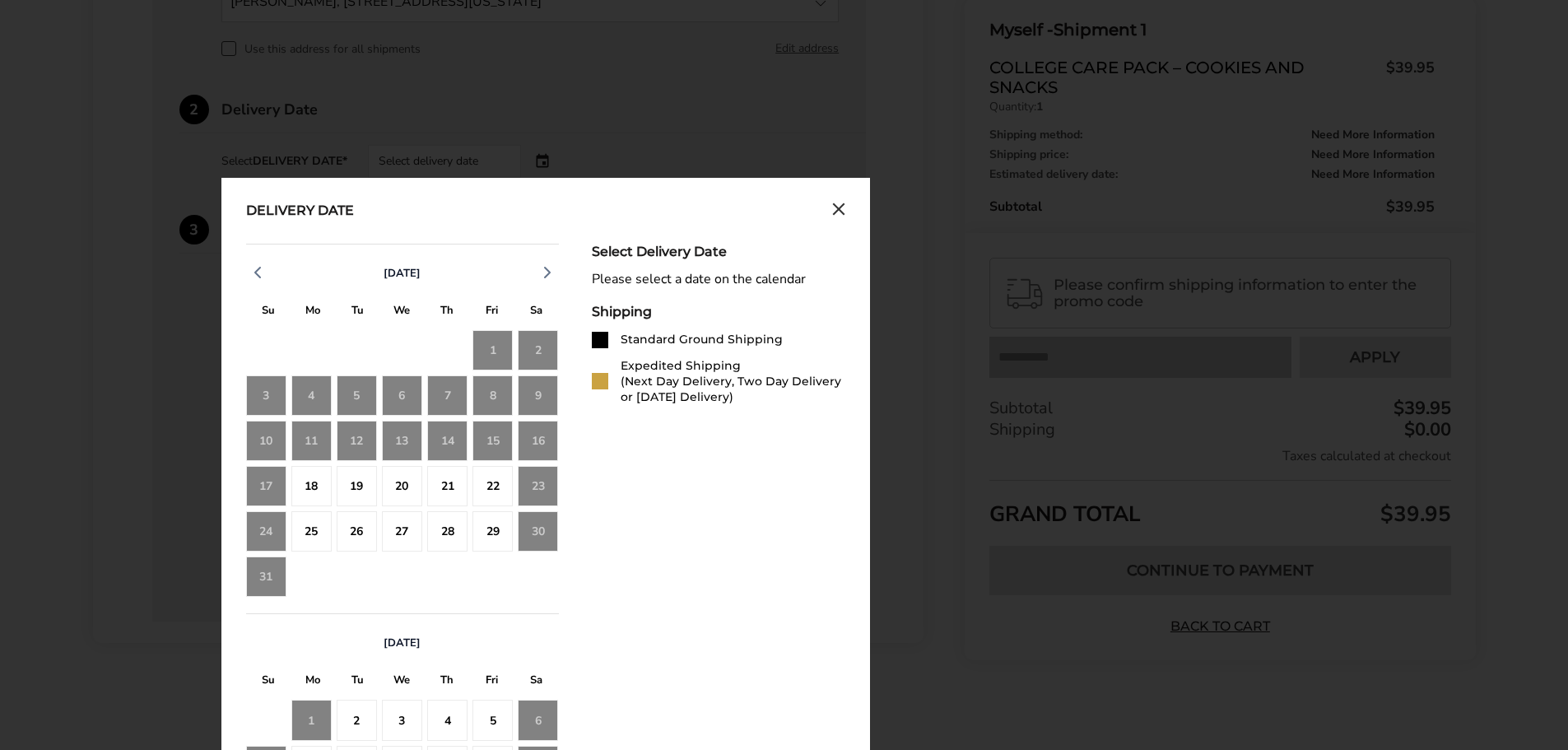
click at [845, 209] on div "Delivery Date August 2025 S M T W T F S 27 28 29 30 31 1 2 3 4 5 6 7 8 9 10 11 …" at bounding box center [545, 570] width 648 height 785
click at [843, 223] on div "Delivery Date August 2025 S M T W T F S 27 28 29 30 31 1 2 3 4 5 6 7 8 9 10 11 …" at bounding box center [545, 570] width 648 height 785
click at [842, 208] on icon "Close calendar" at bounding box center [838, 209] width 13 height 14
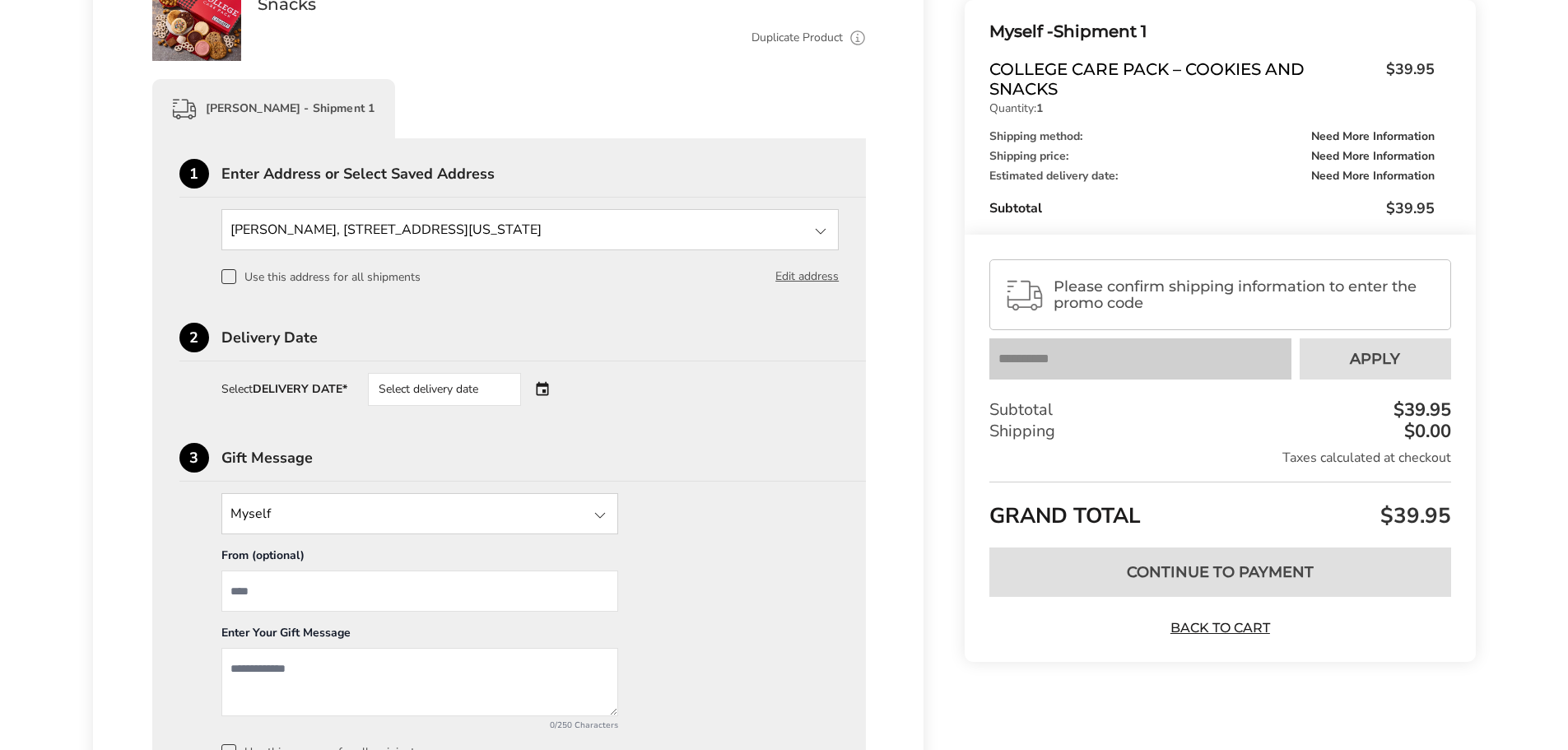
scroll to position [0, 0]
